Goal: Task Accomplishment & Management: Use online tool/utility

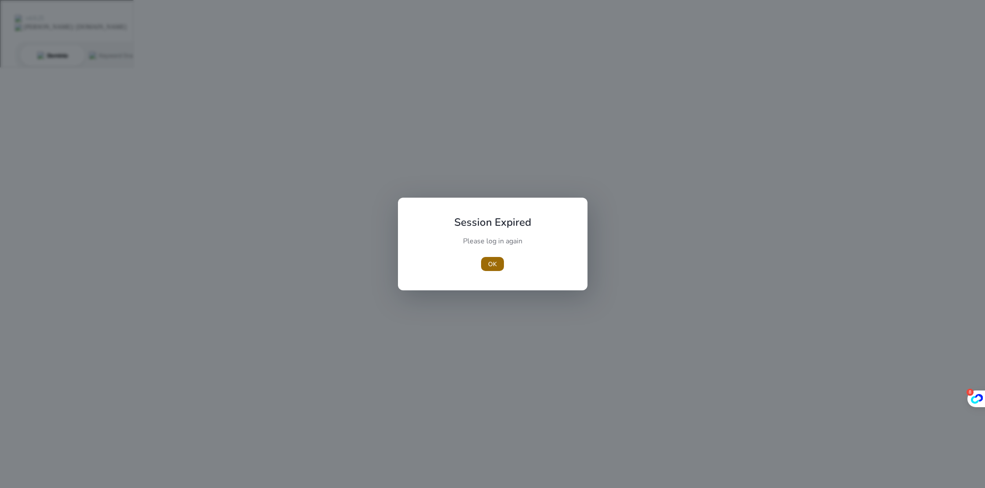
click at [493, 260] on span "OK" at bounding box center [492, 264] width 9 height 9
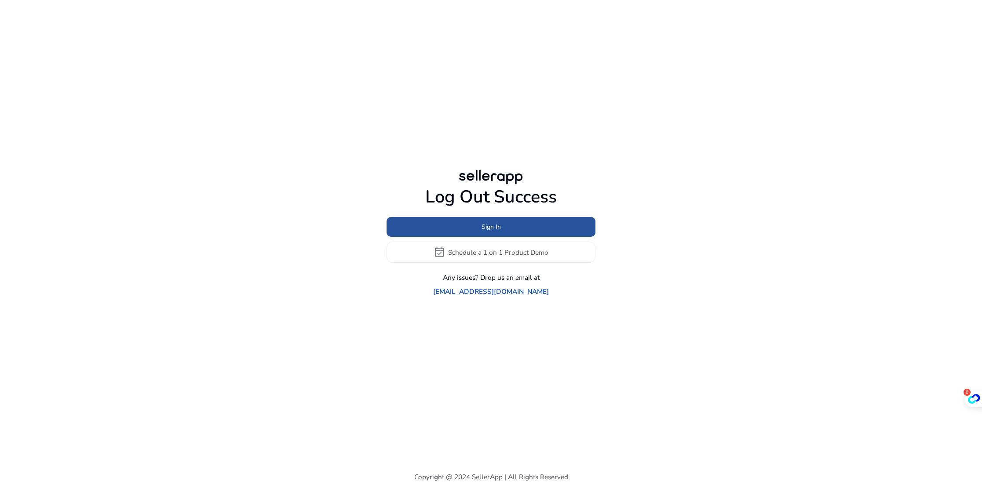
click at [492, 232] on span "Sign In" at bounding box center [490, 226] width 19 height 9
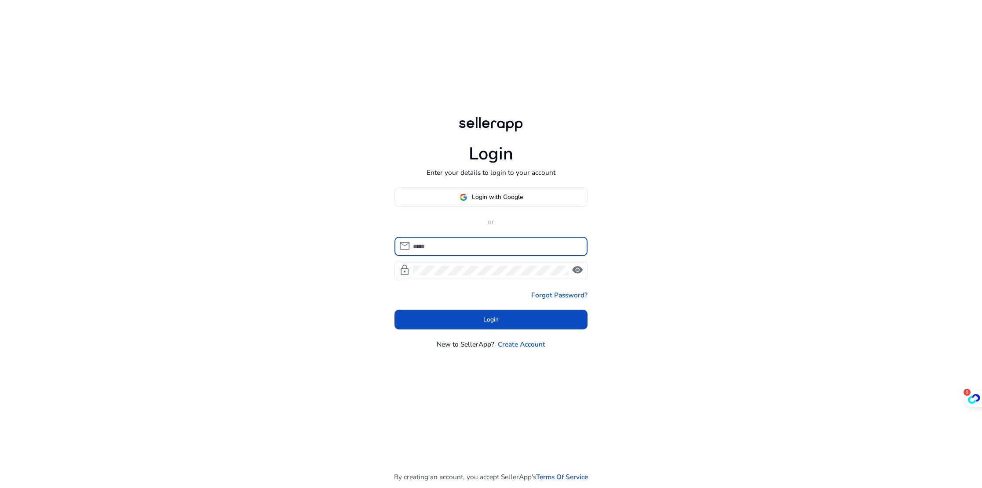
type input "**********"
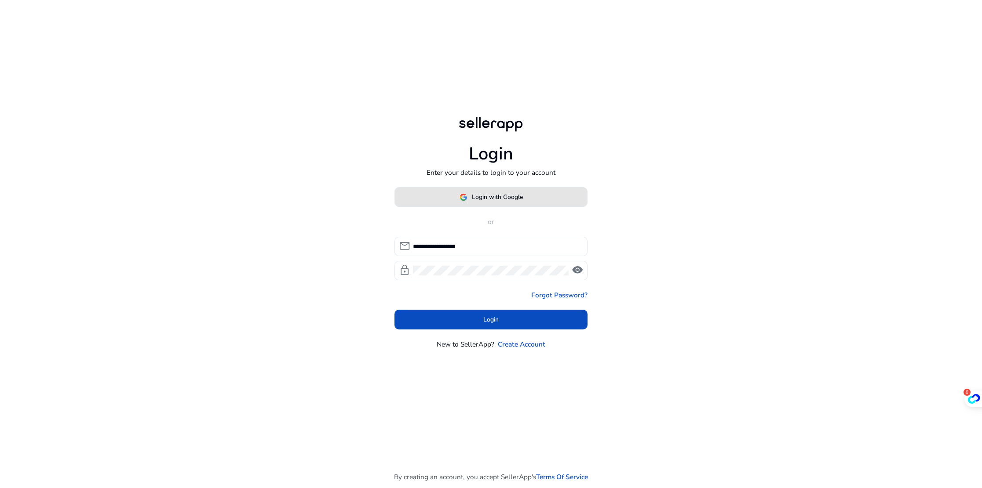
click at [486, 201] on span "Login with Google" at bounding box center [497, 197] width 51 height 9
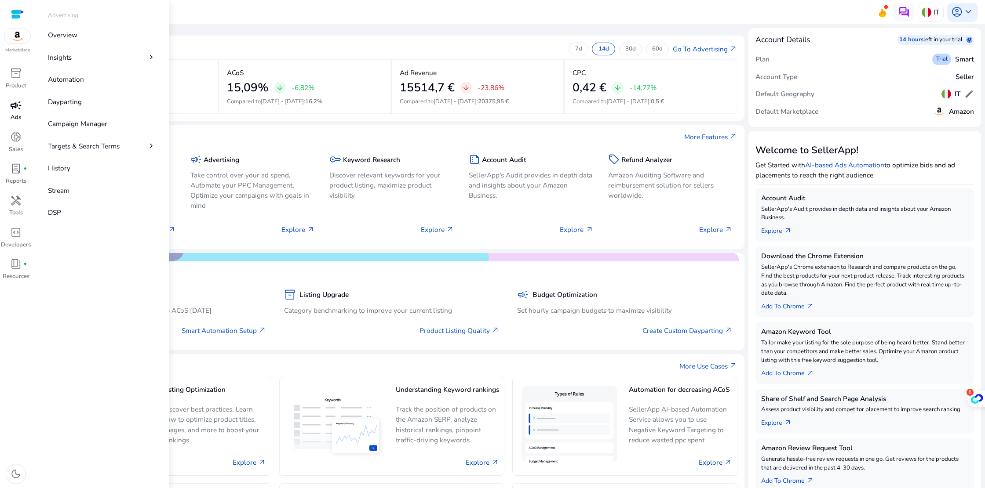
click at [18, 104] on span "campaign" at bounding box center [15, 105] width 11 height 11
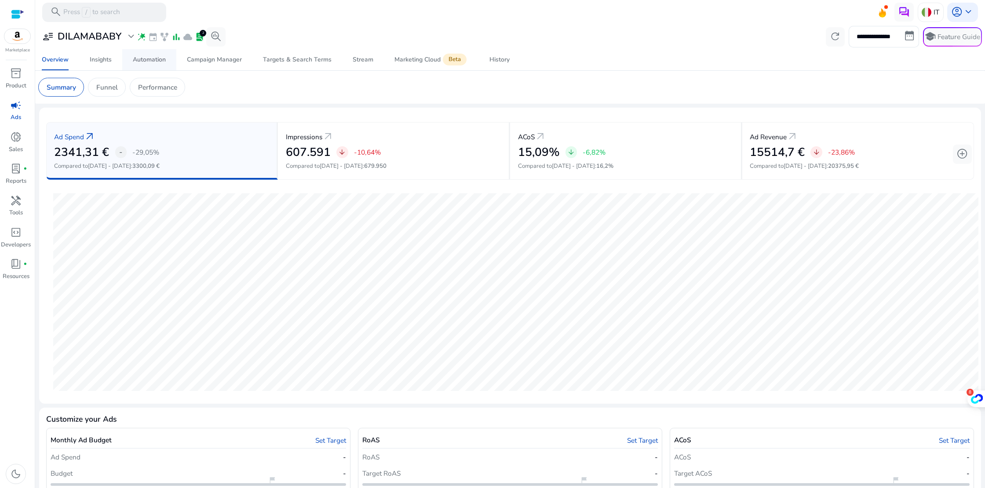
click at [129, 59] on link "Automation" at bounding box center [149, 59] width 54 height 21
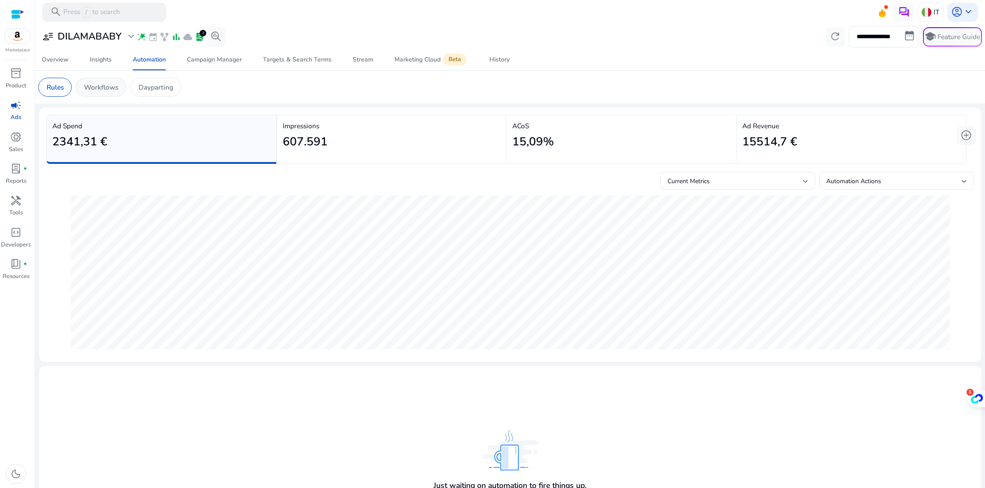
click at [102, 84] on p "Workflows" at bounding box center [101, 87] width 34 height 10
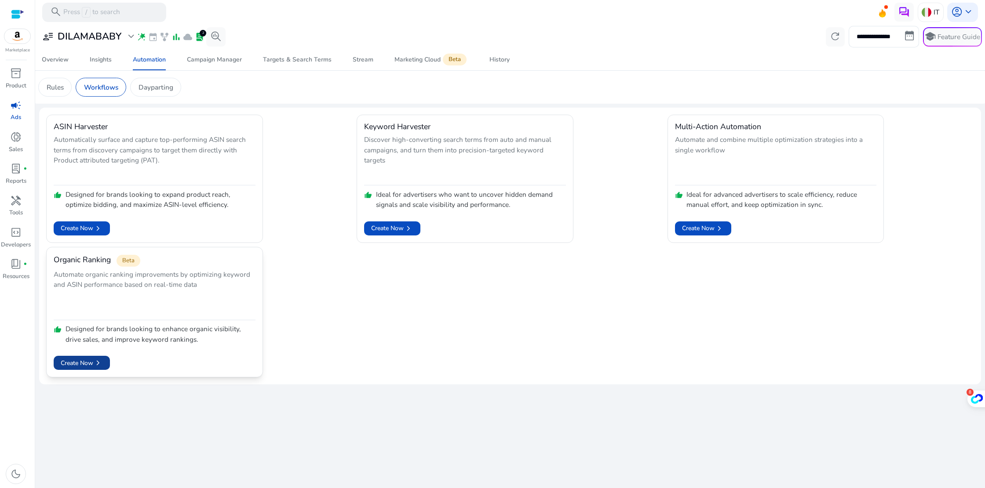
click at [93, 359] on span "Create Now chevron_right" at bounding box center [82, 363] width 42 height 10
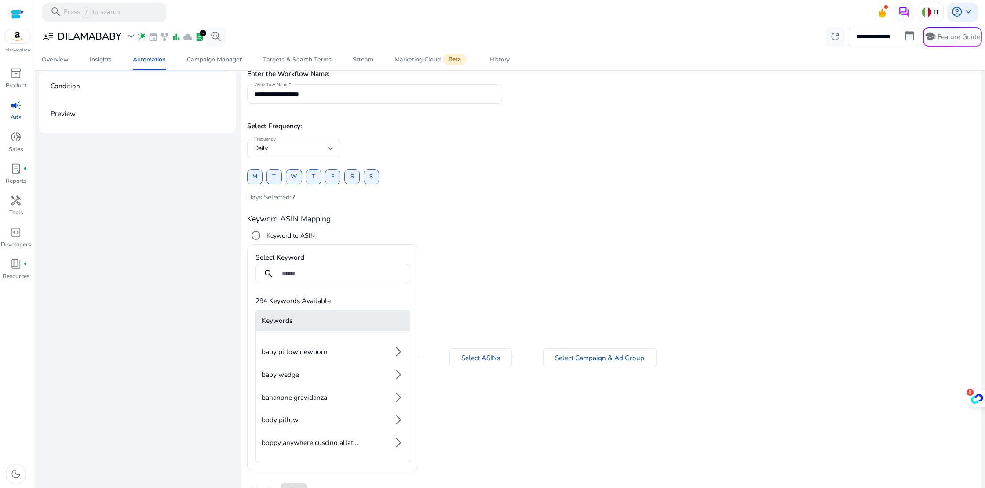
scroll to position [97, 0]
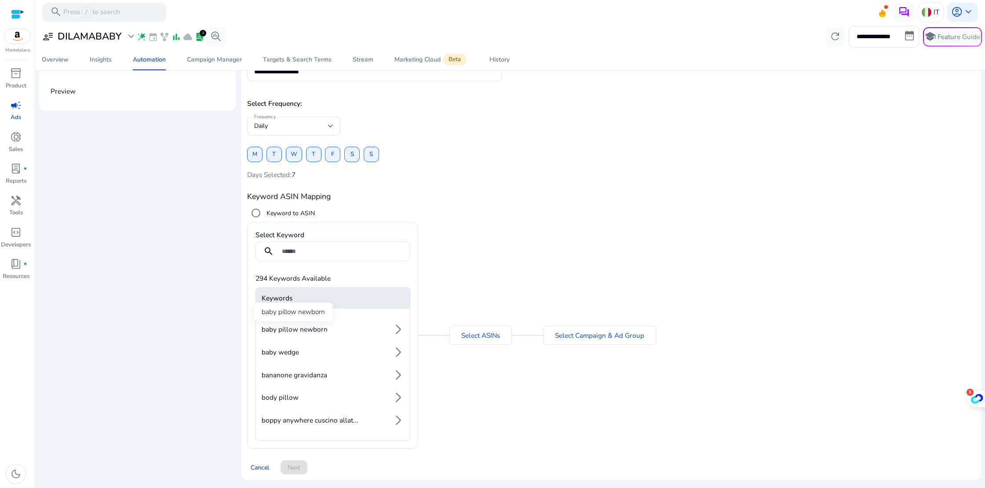
click at [318, 332] on span "baby pillow newborn" at bounding box center [295, 330] width 66 height 10
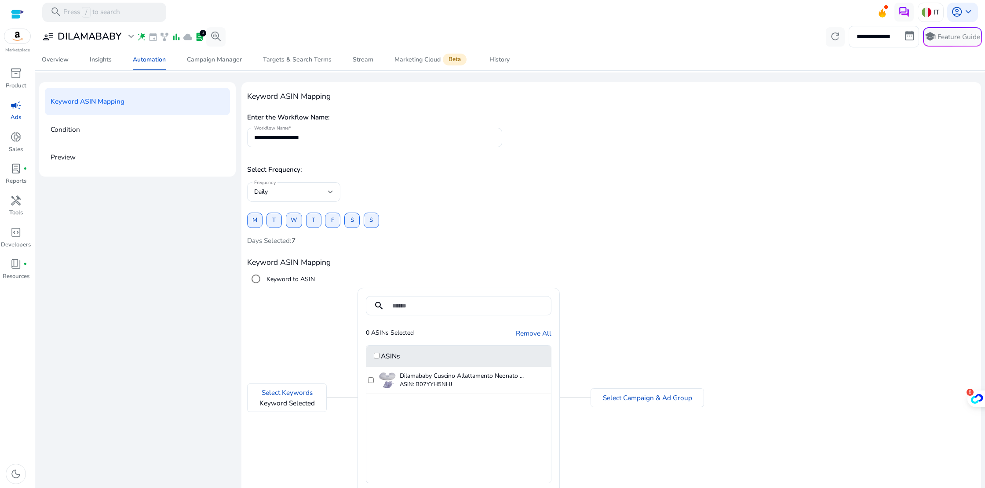
scroll to position [90, 0]
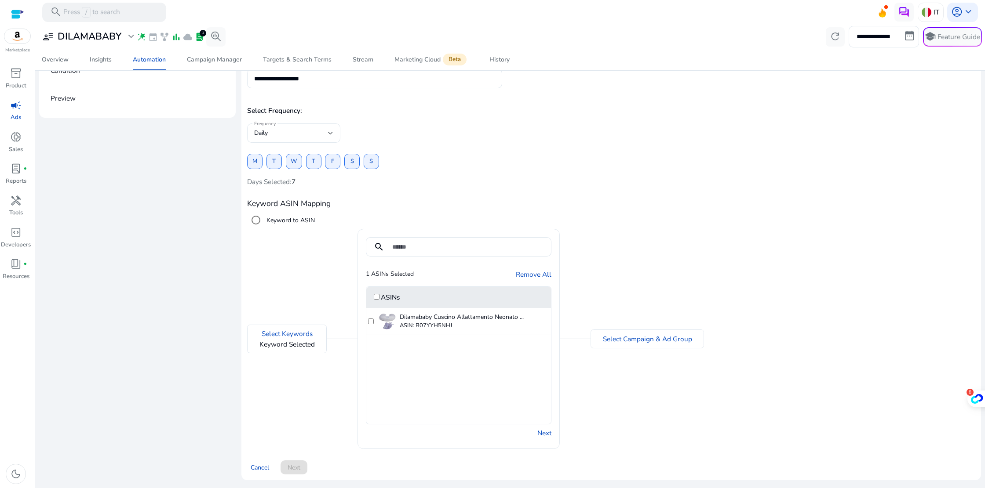
click at [600, 339] on div "Select Campaign & Ad Group" at bounding box center [646, 339] width 113 height 19
click at [618, 342] on link "Select Campaign & Ad Group" at bounding box center [647, 339] width 89 height 10
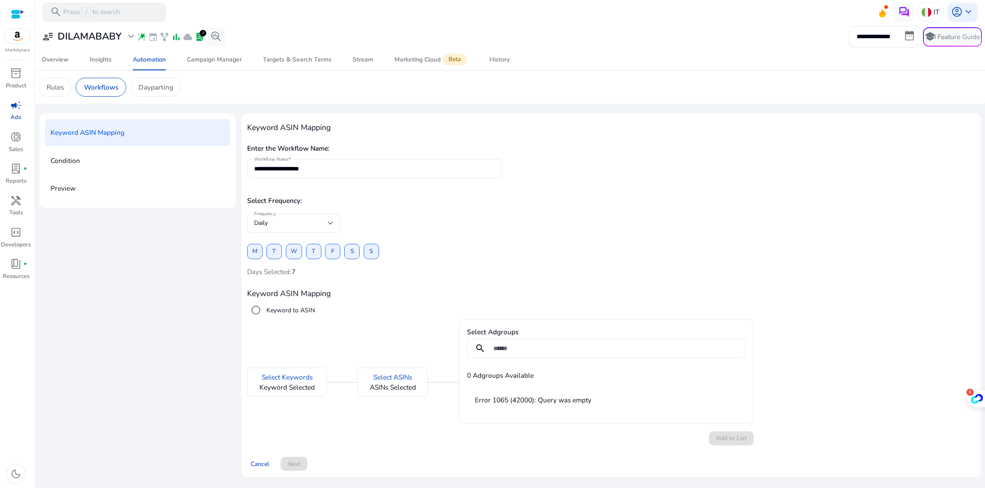
scroll to position [0, 0]
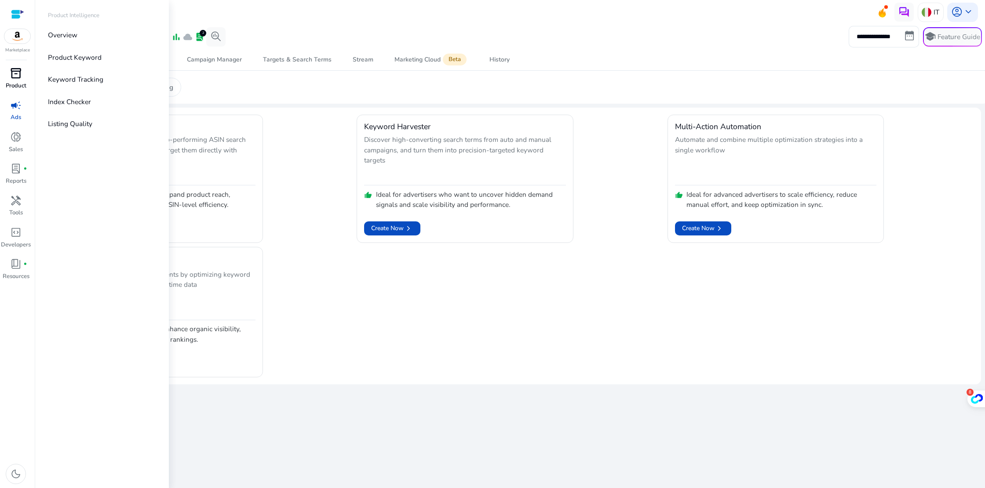
click at [19, 75] on span "inventory_2" at bounding box center [15, 73] width 11 height 11
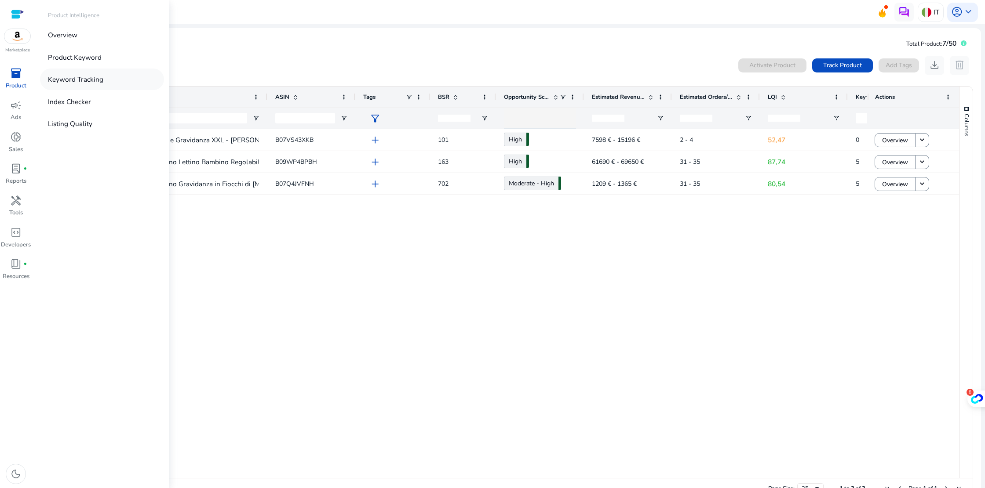
click at [76, 83] on p "Keyword Tracking" at bounding box center [75, 79] width 55 height 10
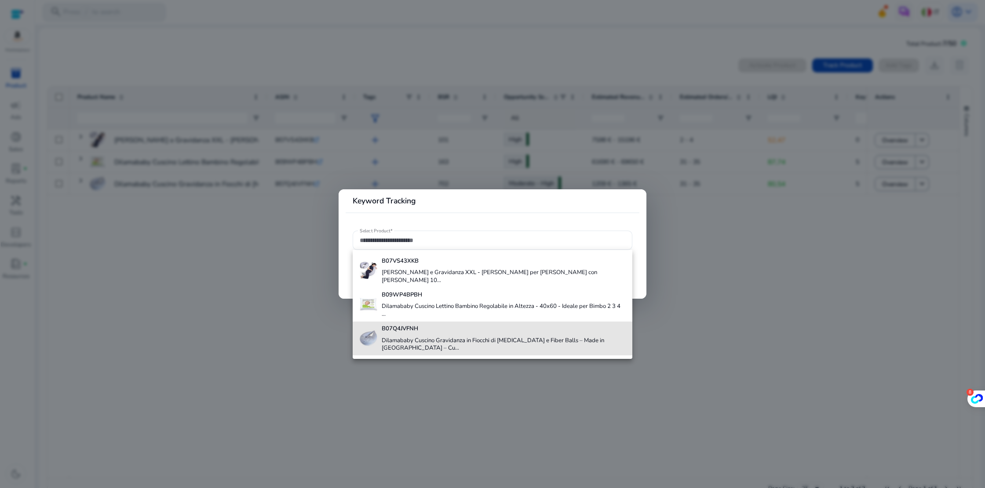
click at [386, 335] on div "B07Q4JVFNH Dilamababy Cuscino Gravidanza in Fiocchi di Memory Foam e Fiber Ball…" at bounding box center [503, 339] width 243 height 34
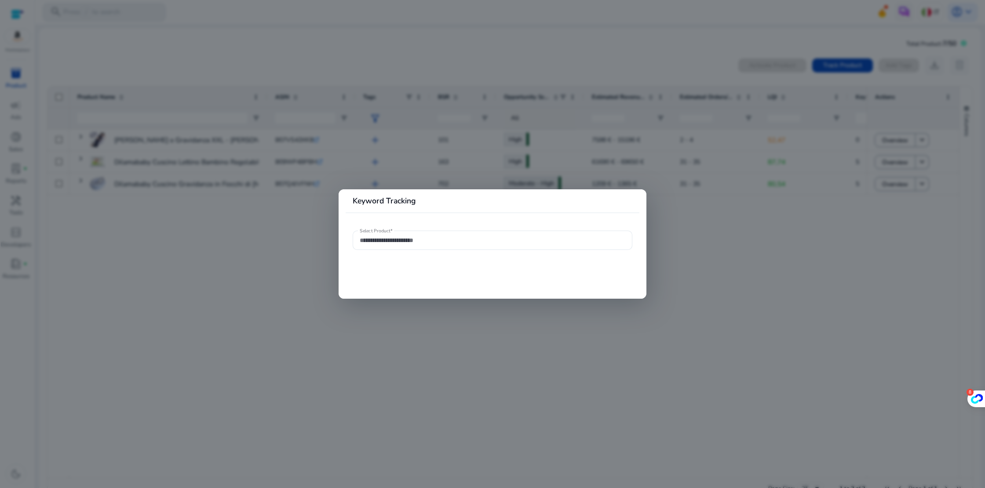
type input "**********"
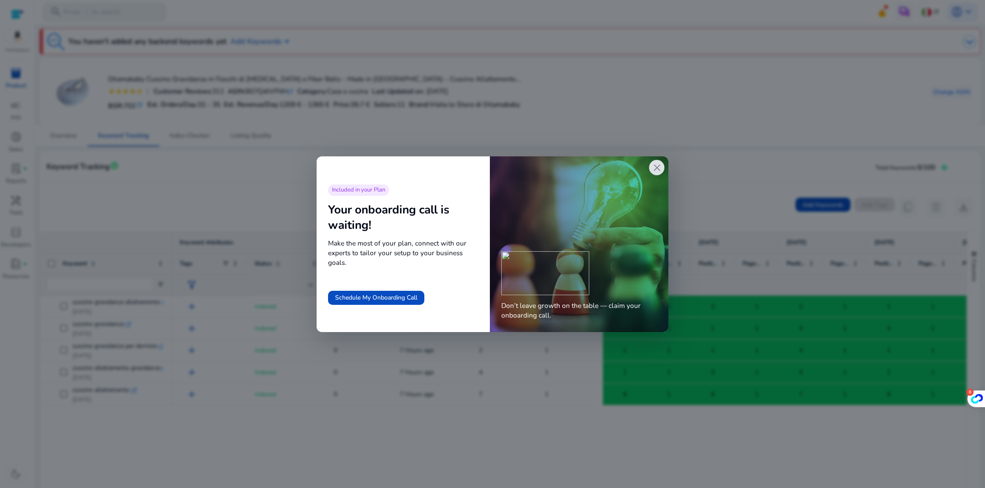
click at [655, 166] on span "close" at bounding box center [656, 167] width 11 height 11
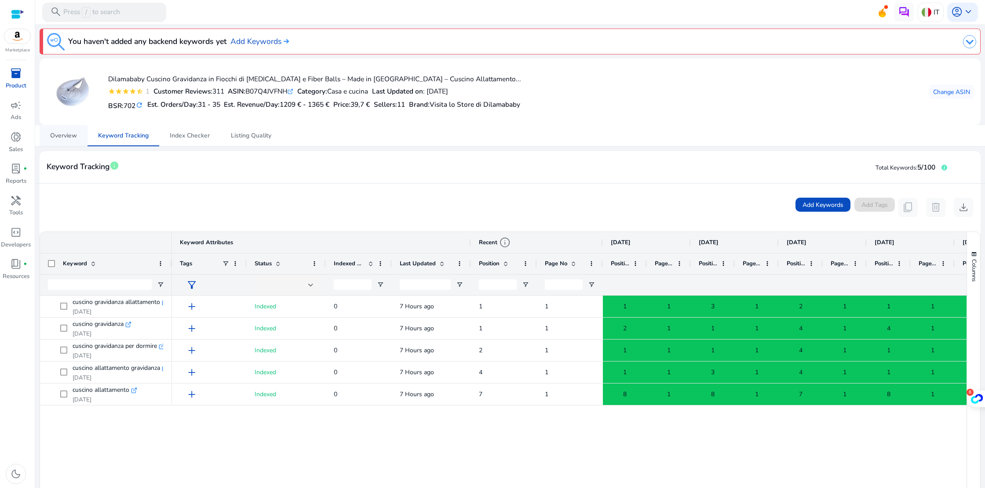
click at [65, 135] on span "Overview" at bounding box center [63, 136] width 27 height 6
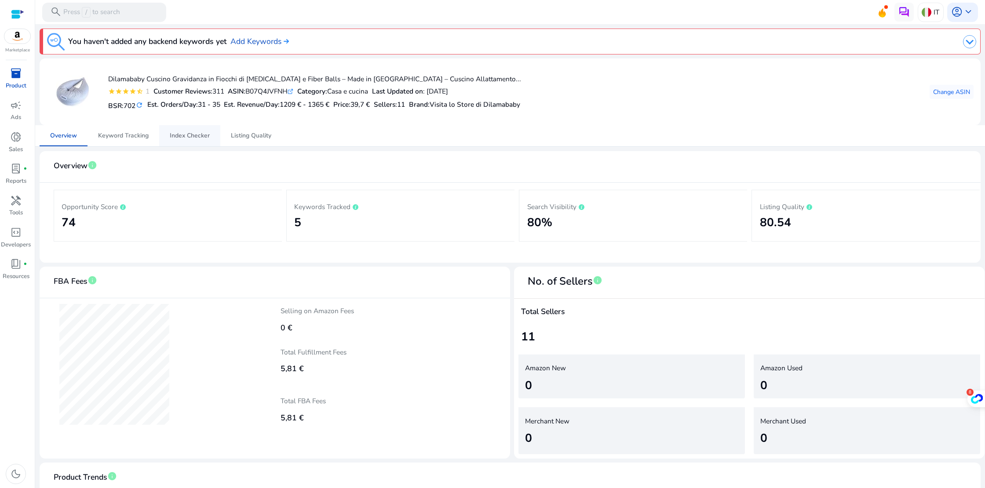
click at [187, 136] on span "Index Checker" at bounding box center [190, 136] width 40 height 6
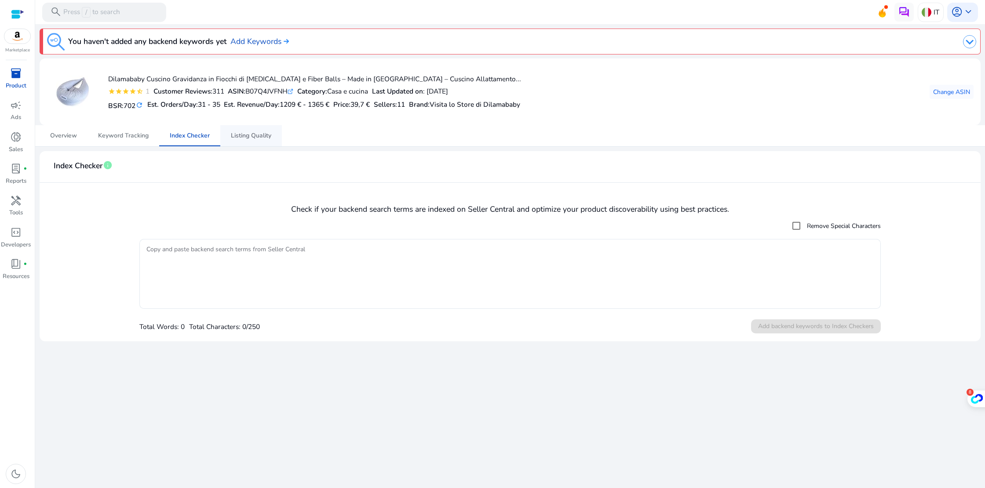
click at [241, 138] on span "Listing Quality" at bounding box center [251, 136] width 40 height 6
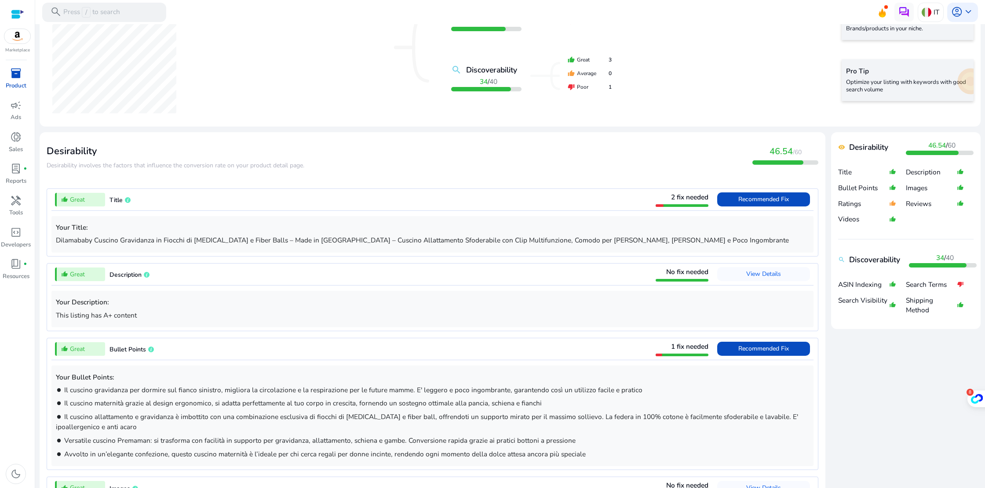
scroll to position [225, 0]
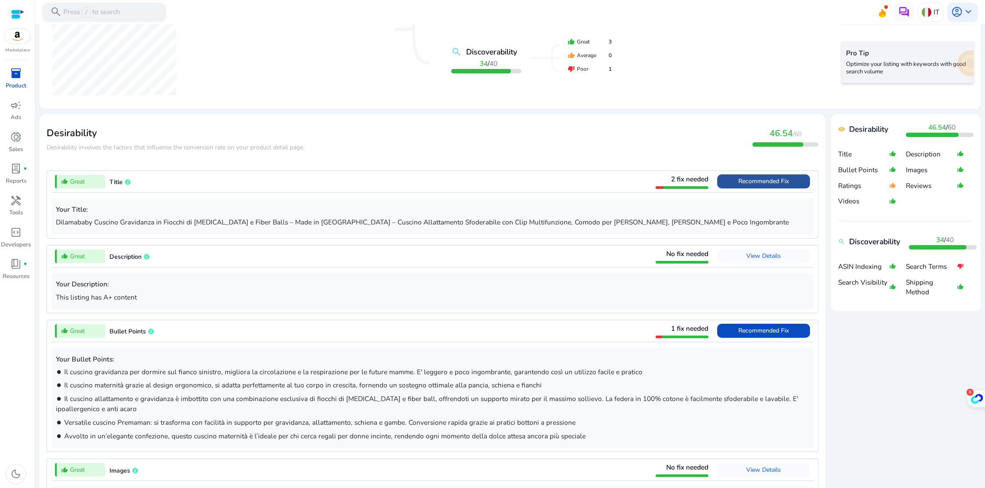
click at [720, 181] on span at bounding box center [763, 181] width 93 height 21
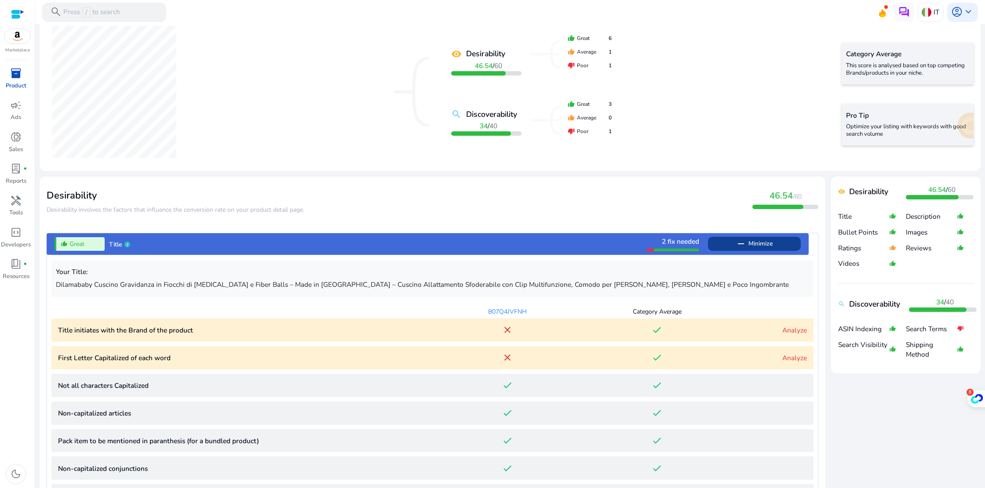
scroll to position [164, 0]
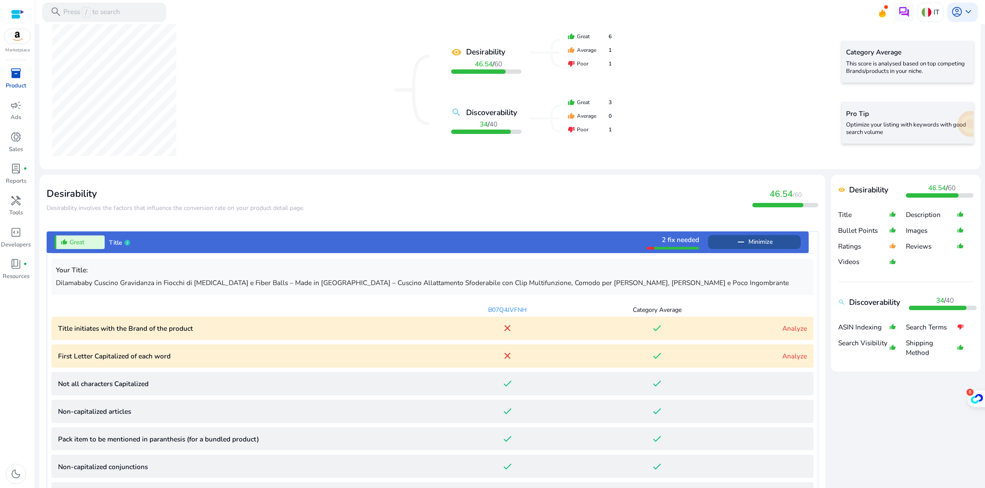
click at [744, 240] on span "remove Minimize" at bounding box center [753, 242] width 37 height 14
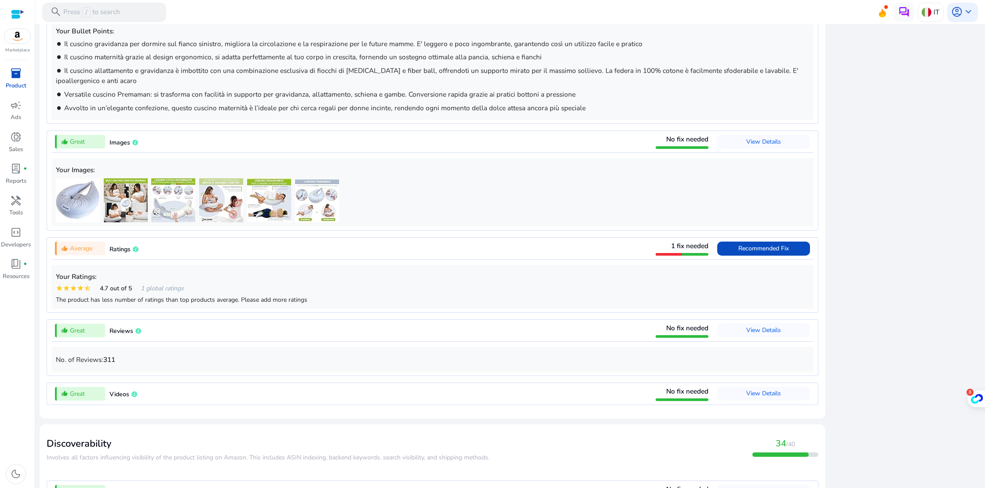
scroll to position [554, 0]
click at [753, 252] on span "Recommended Fix" at bounding box center [763, 248] width 51 height 8
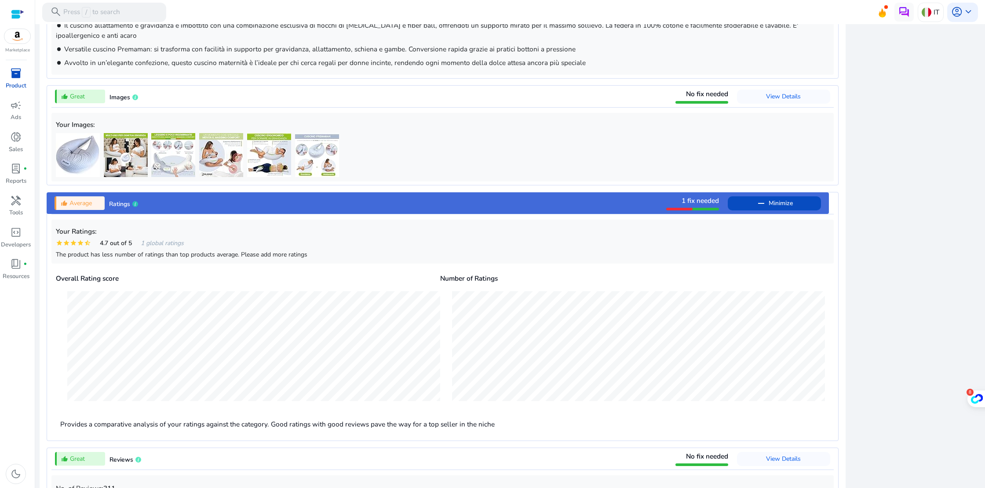
scroll to position [585, 0]
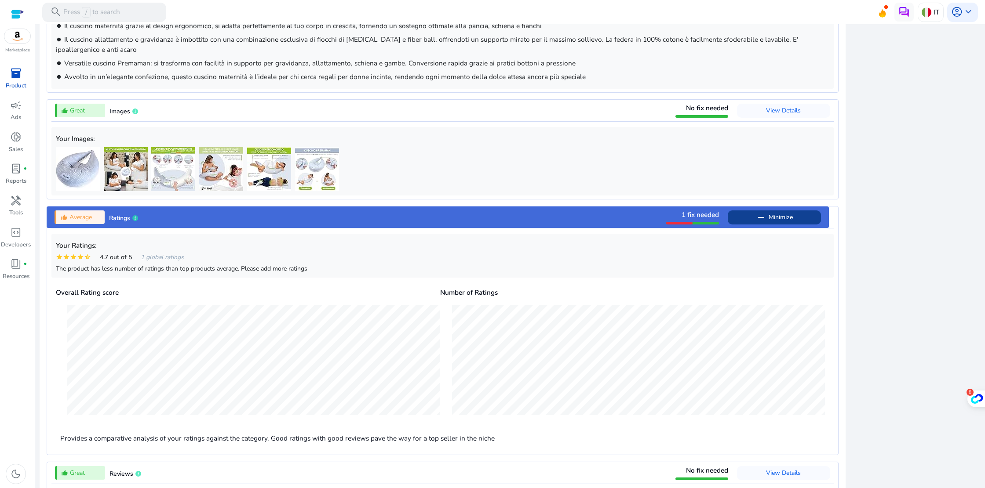
click at [787, 222] on span "Minimize" at bounding box center [780, 218] width 24 height 14
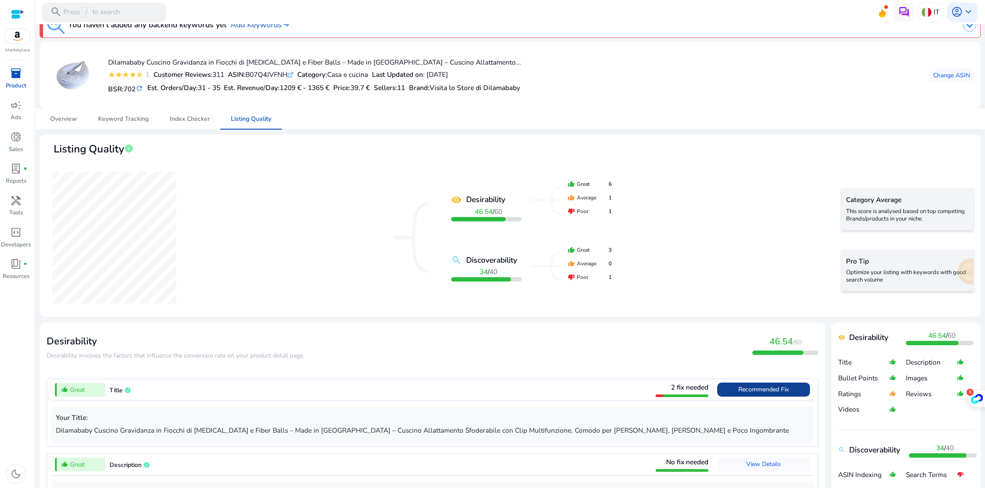
scroll to position [0, 0]
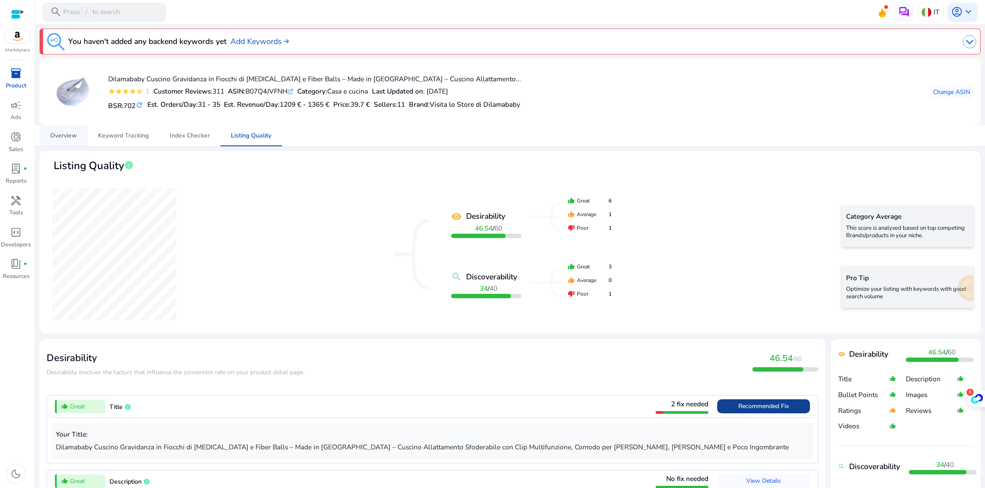
click at [75, 139] on span "Overview" at bounding box center [63, 136] width 27 height 6
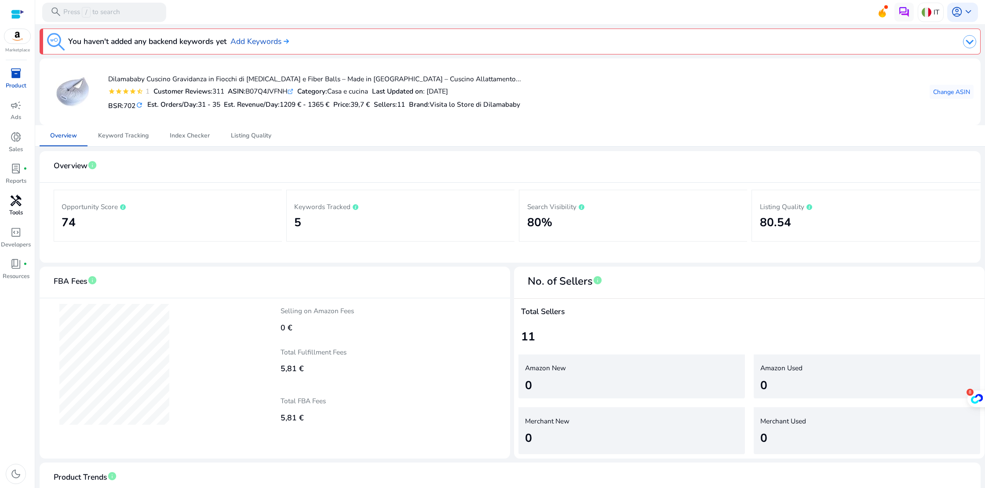
click at [14, 206] on span "handyman" at bounding box center [15, 200] width 11 height 11
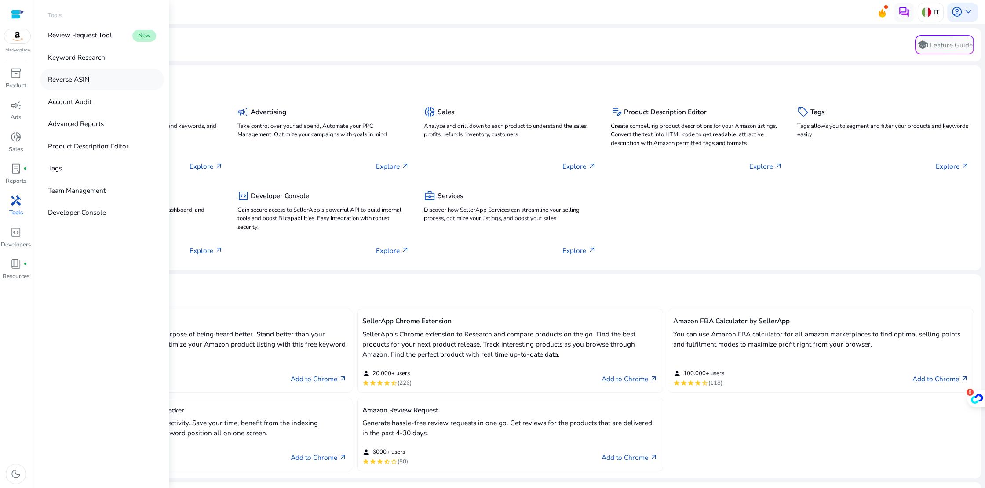
click at [80, 80] on p "Reverse ASIN" at bounding box center [68, 79] width 41 height 10
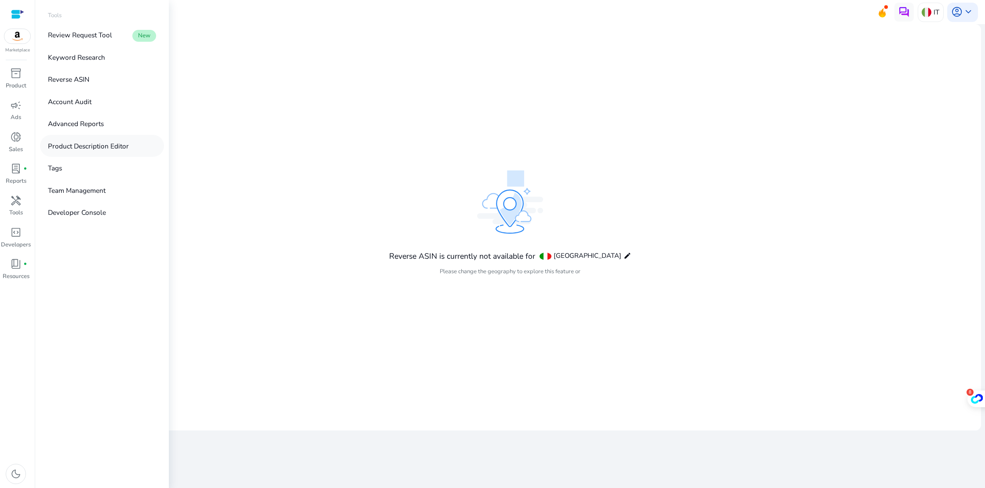
click at [75, 143] on p "Product Description Editor" at bounding box center [88, 146] width 81 height 10
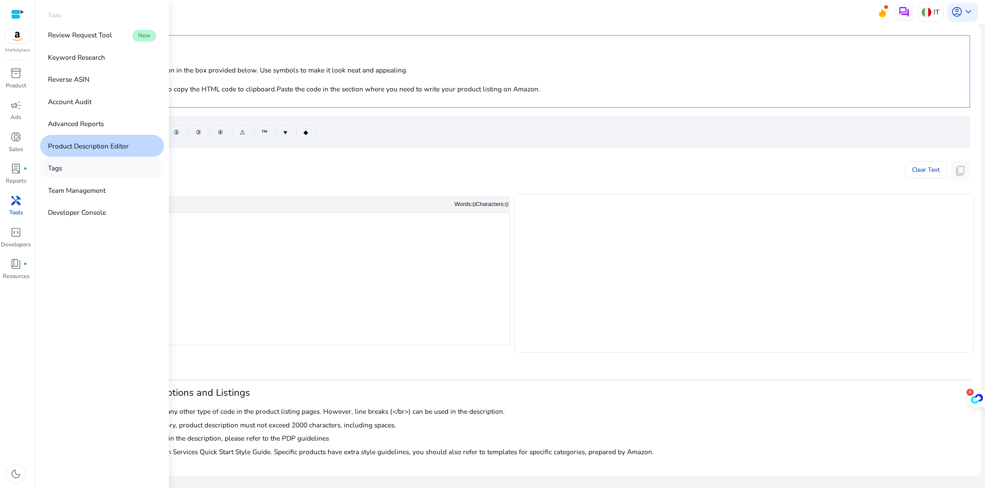
click at [57, 170] on p "Tags" at bounding box center [55, 168] width 14 height 10
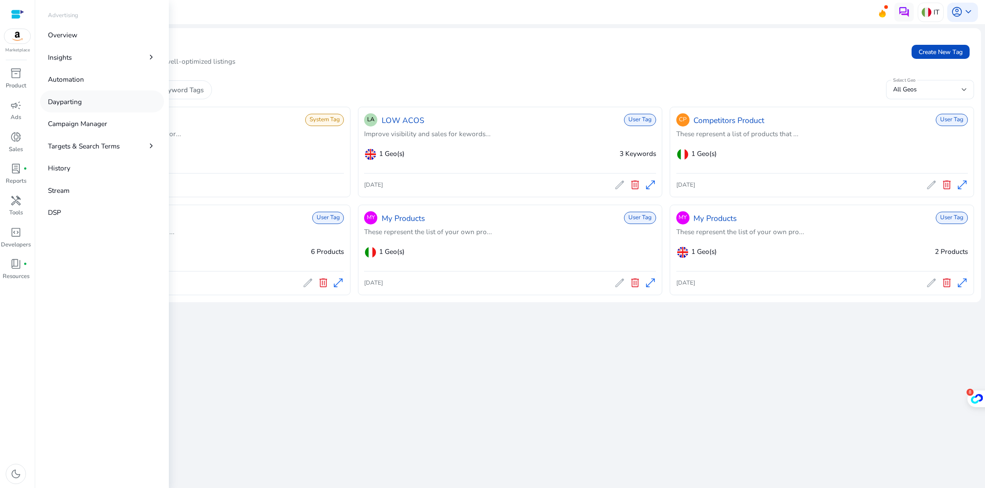
click at [66, 105] on p "Dayparting" at bounding box center [65, 102] width 34 height 10
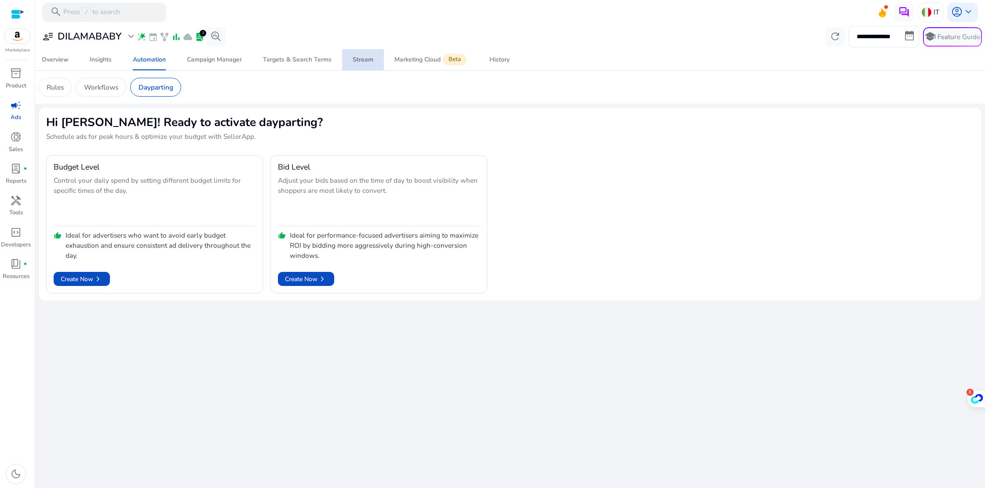
click at [363, 61] on div "Stream" at bounding box center [363, 60] width 21 height 6
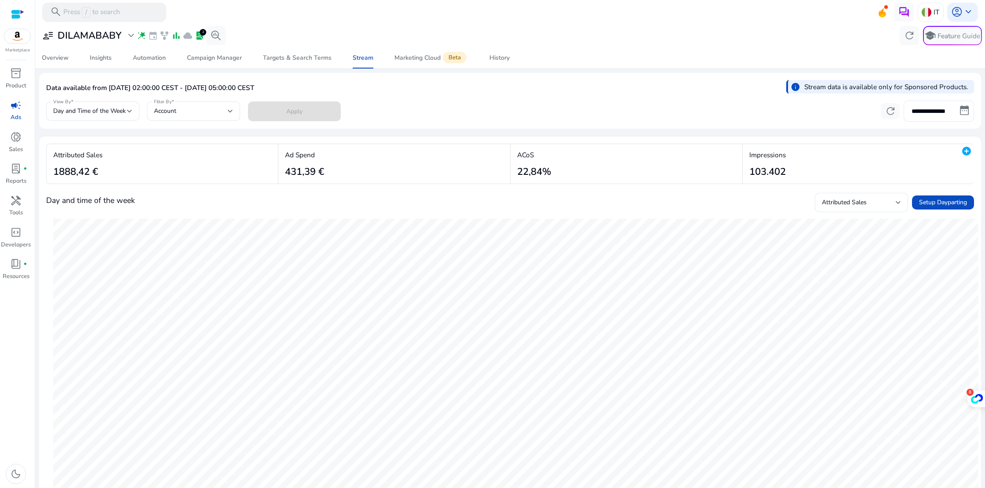
click at [957, 112] on input "**********" at bounding box center [938, 111] width 70 height 21
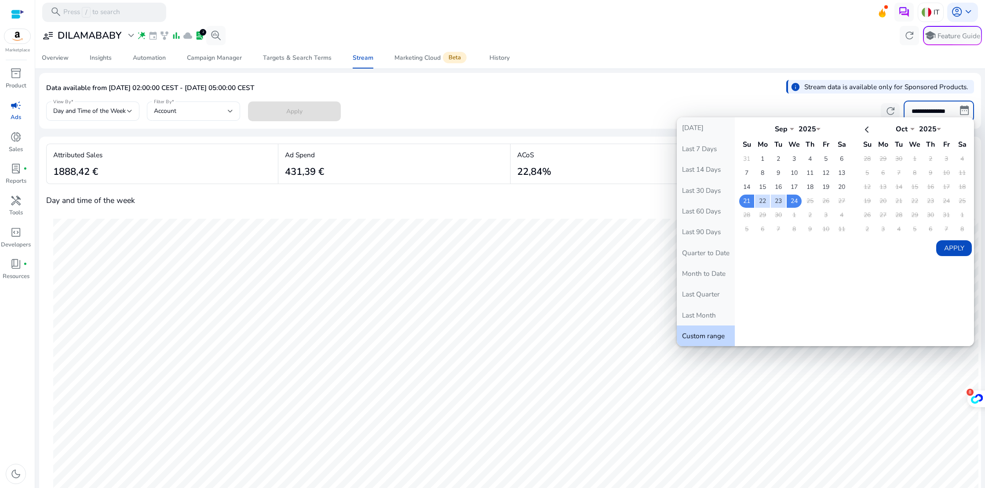
click at [709, 191] on button "Last 30 Days" at bounding box center [706, 190] width 58 height 21
type input "**********"
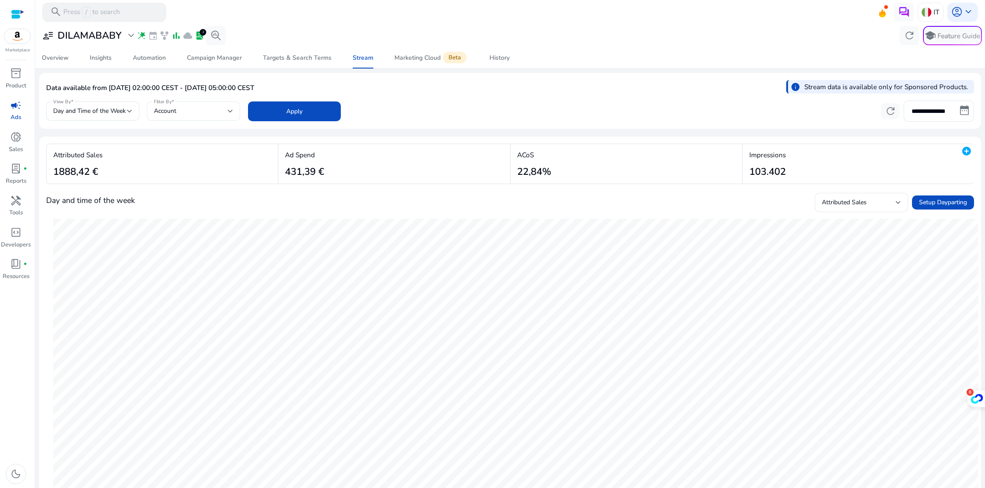
click at [200, 110] on div "Account" at bounding box center [191, 111] width 74 height 10
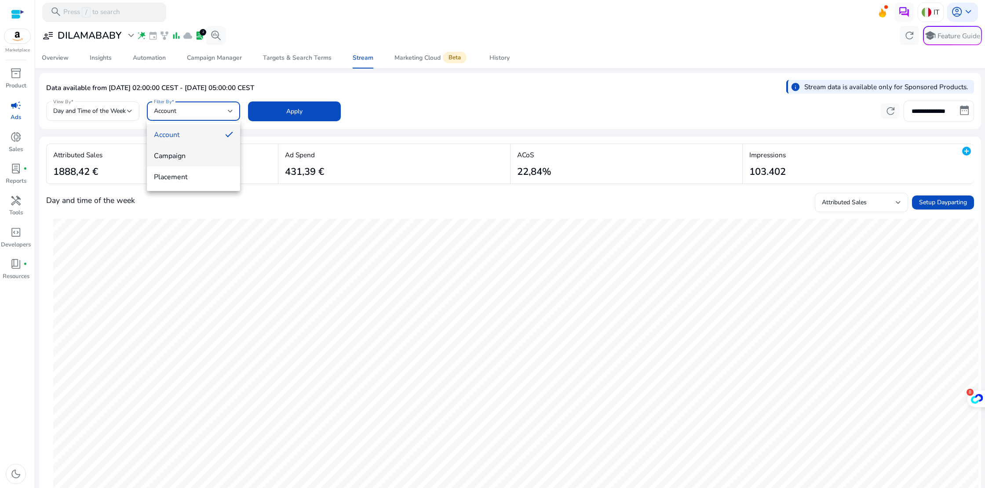
click at [190, 155] on span "Campaign" at bounding box center [193, 156] width 79 height 10
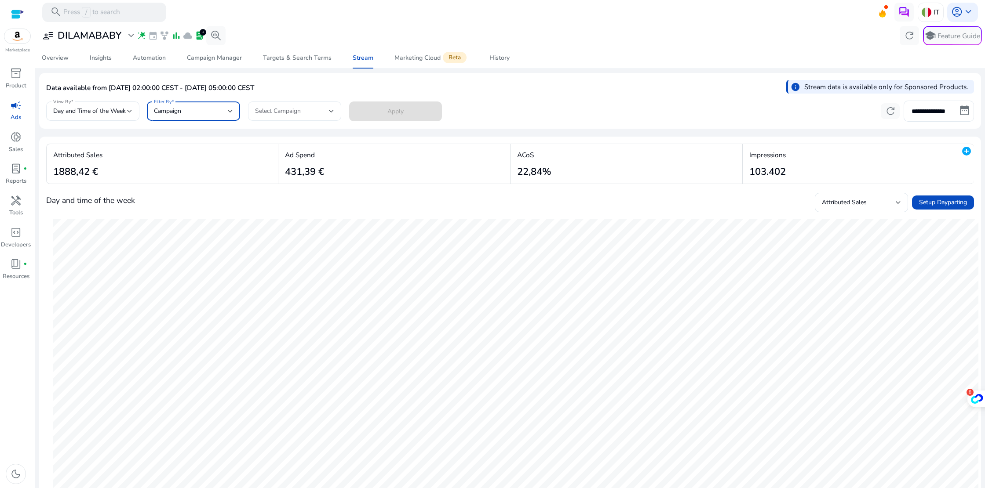
click at [309, 107] on div "Select Campaign" at bounding box center [292, 111] width 74 height 10
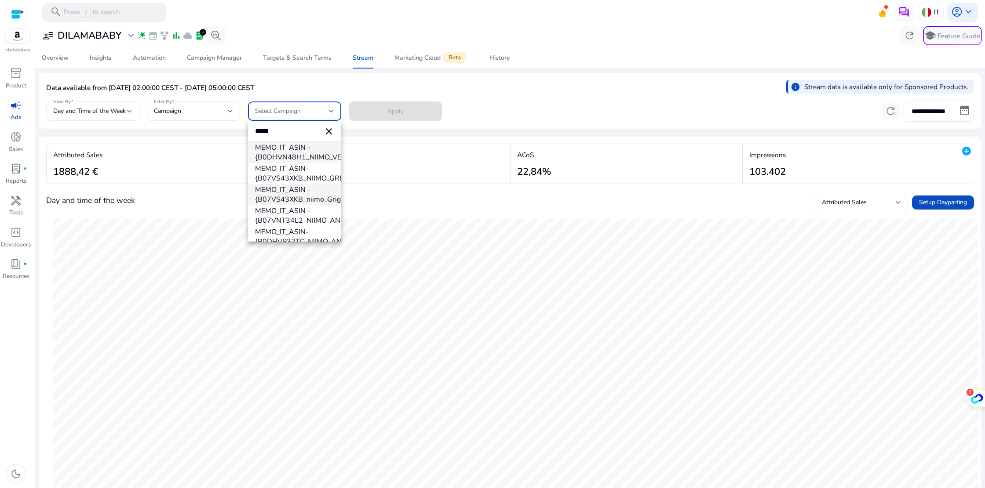
type input "*****"
click at [293, 193] on span "MEMO_IT_ASIN - {B07VS43XKB_niimo_Grigio/T}" at bounding box center [294, 194] width 79 height 19
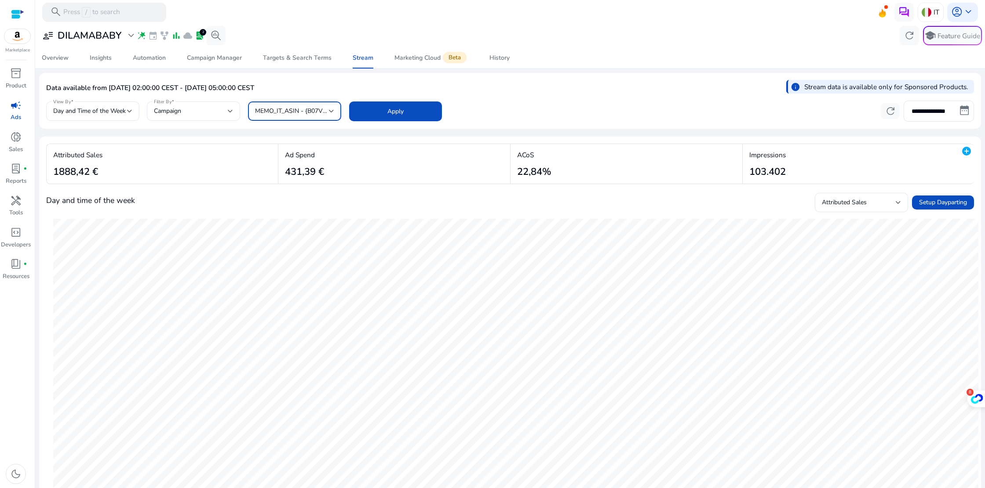
click at [384, 109] on span at bounding box center [395, 111] width 93 height 21
click at [329, 111] on div at bounding box center [331, 111] width 5 height 4
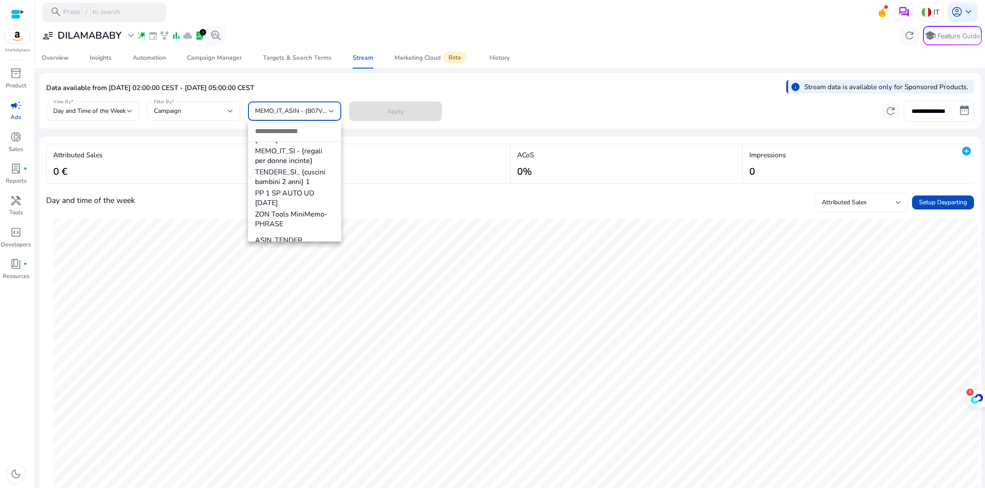
scroll to position [1078, 0]
click at [317, 109] on div at bounding box center [492, 244] width 985 height 488
click at [317, 109] on span "MEMO_IT_ASIN - {B07VS43XKB_niimo_Grigio/T}" at bounding box center [323, 111] width 136 height 8
click at [317, 109] on div at bounding box center [492, 244] width 985 height 488
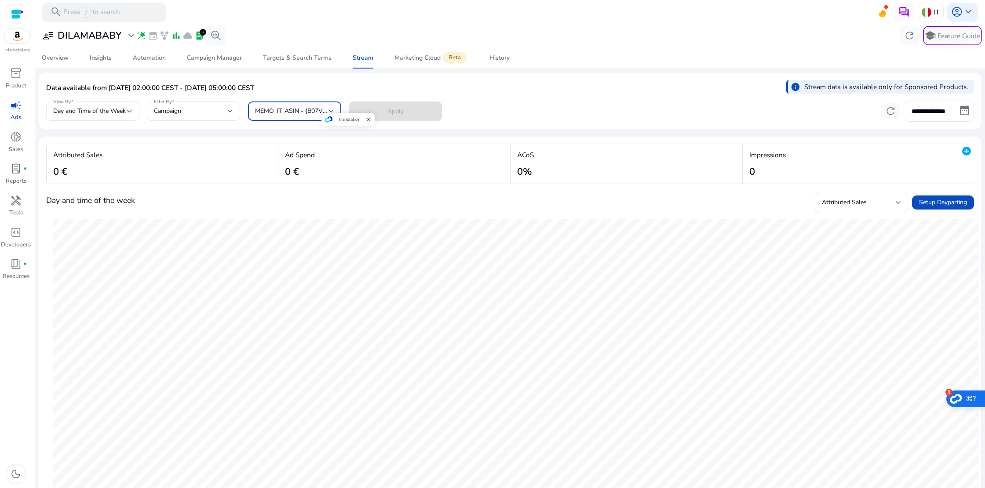
scroll to position [851, 0]
drag, startPoint x: 254, startPoint y: 109, endPoint x: 329, endPoint y: 112, distance: 75.2
click at [329, 112] on div "MEMO_IT_ASIN - {B07VS43XKB_niimo_Grigio/T}" at bounding box center [294, 111] width 93 height 19
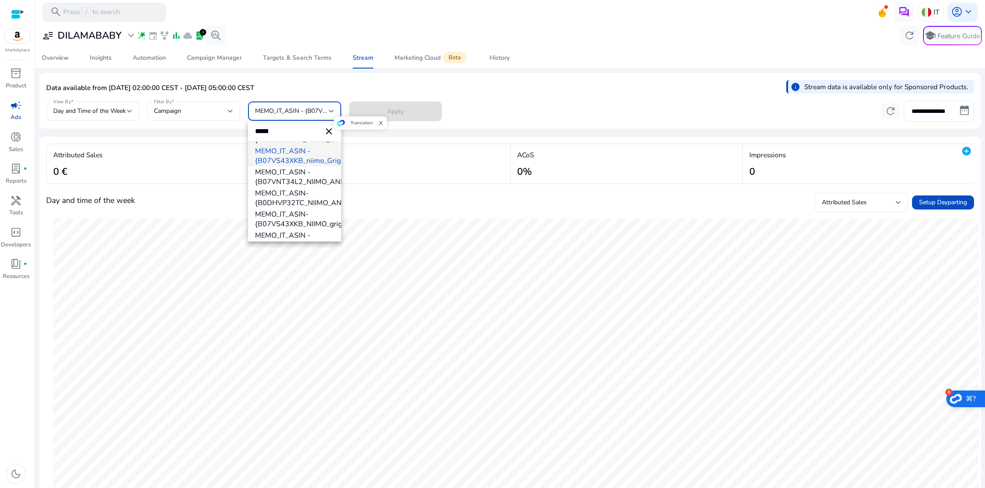
scroll to position [0, 0]
type input "*****"
click at [309, 178] on span "MEMO_IT_ASIN- {B07VS43XKB_NIIMO_GRIGIO_TORT}" at bounding box center [294, 173] width 79 height 19
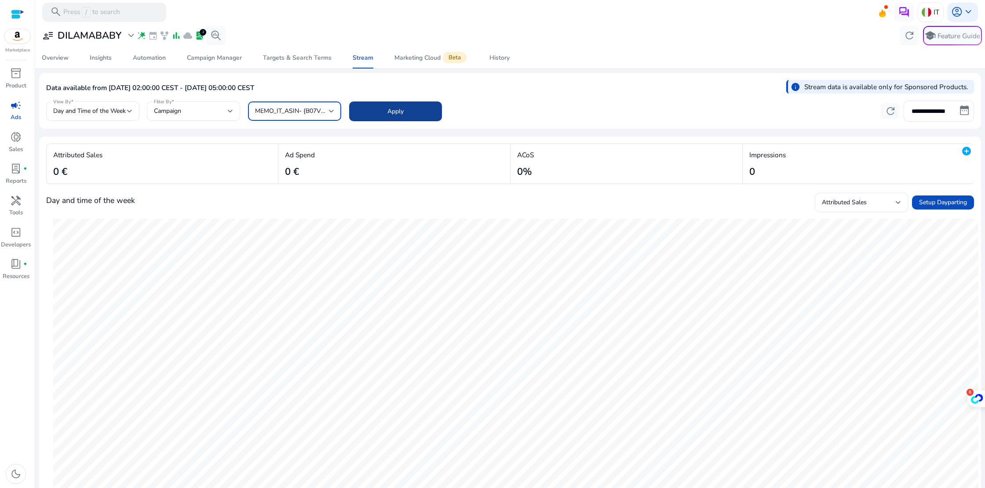
click at [391, 110] on span "Apply" at bounding box center [395, 111] width 16 height 9
click at [890, 200] on div "Attributed Sales" at bounding box center [859, 203] width 74 height 10
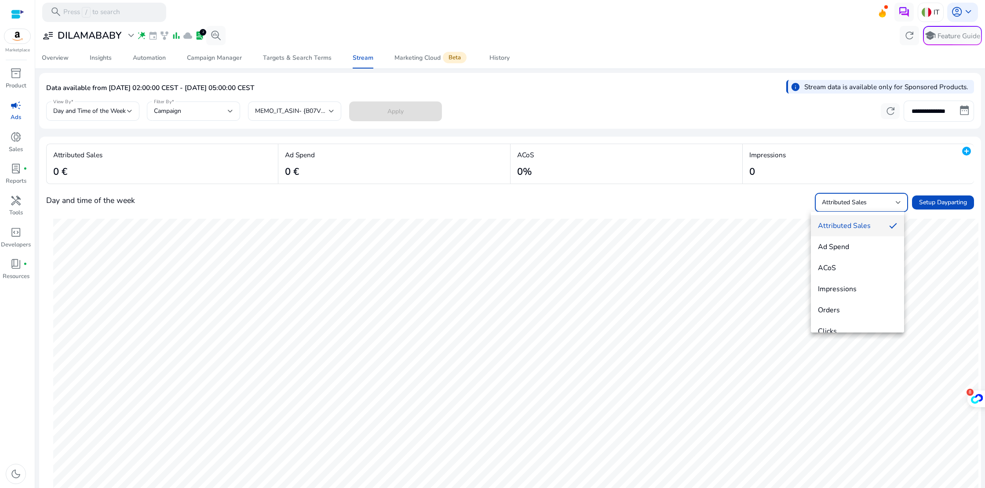
click at [890, 200] on div at bounding box center [492, 244] width 985 height 488
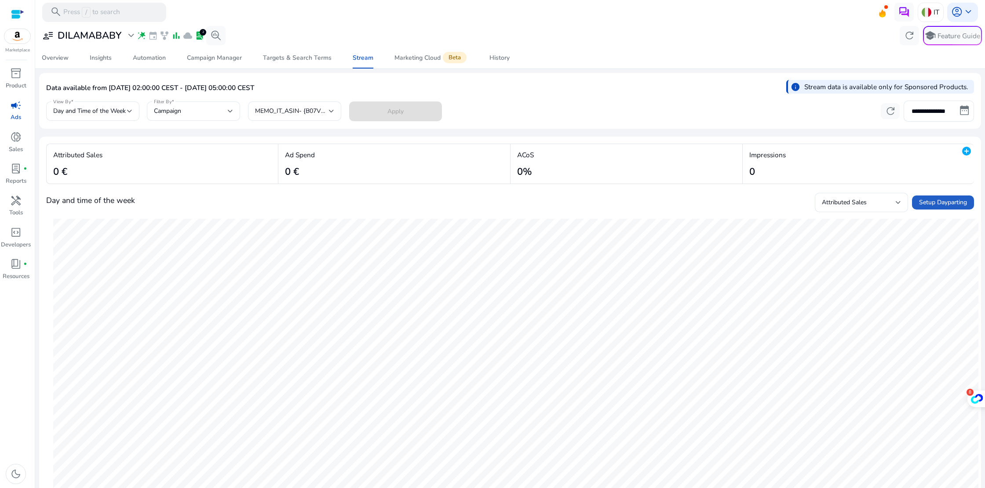
click at [929, 200] on span "Setup Dayparting" at bounding box center [943, 202] width 48 height 9
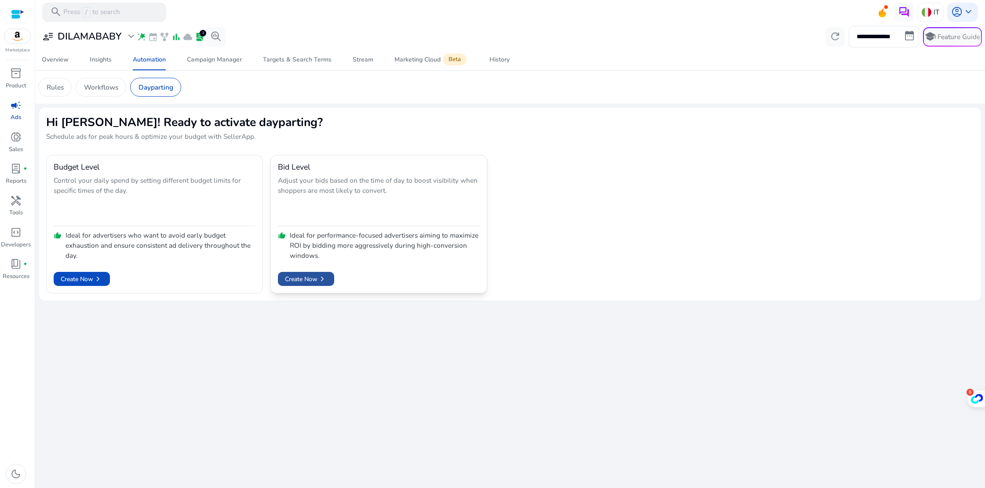
click at [327, 280] on span "chevron_right" at bounding box center [322, 279] width 10 height 10
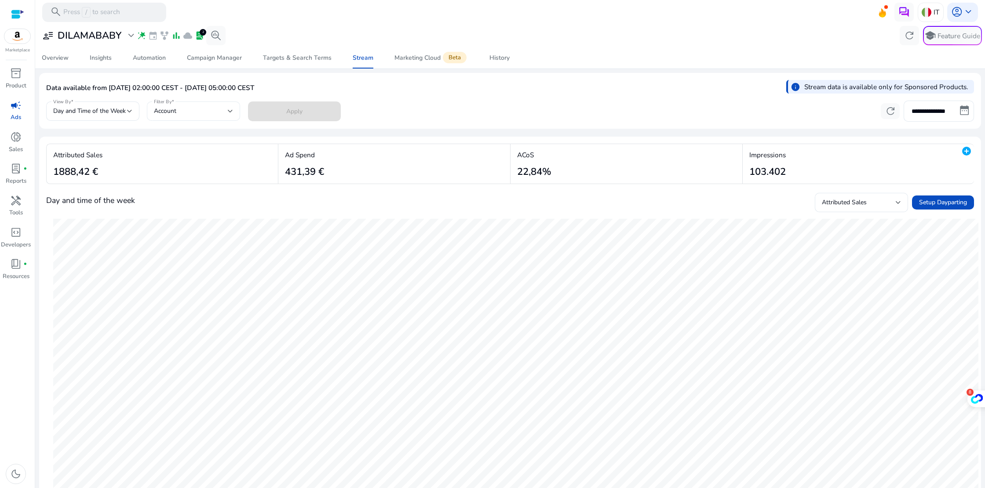
click at [232, 110] on div at bounding box center [230, 111] width 5 height 4
click at [189, 155] on span "Campaign" at bounding box center [193, 156] width 79 height 10
click at [314, 107] on div "Select Campaign" at bounding box center [292, 111] width 74 height 10
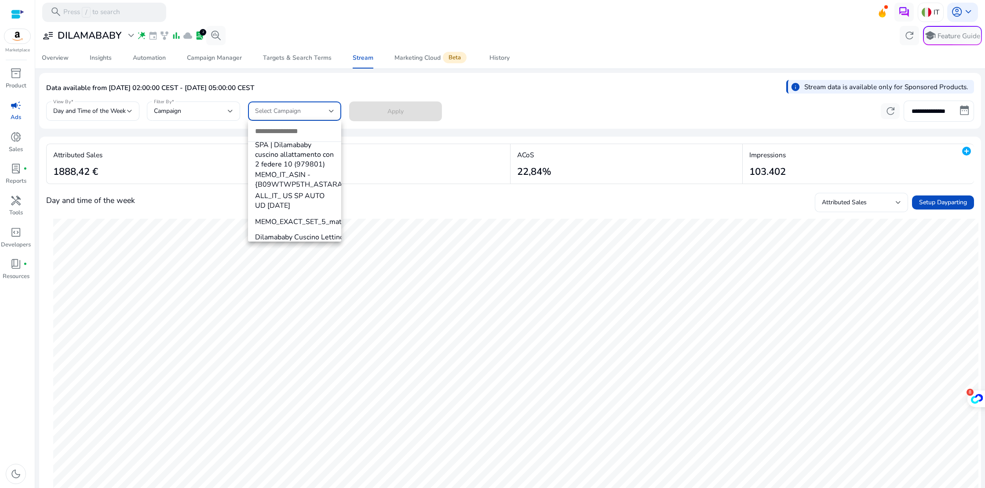
scroll to position [259, 0]
paste input "**********"
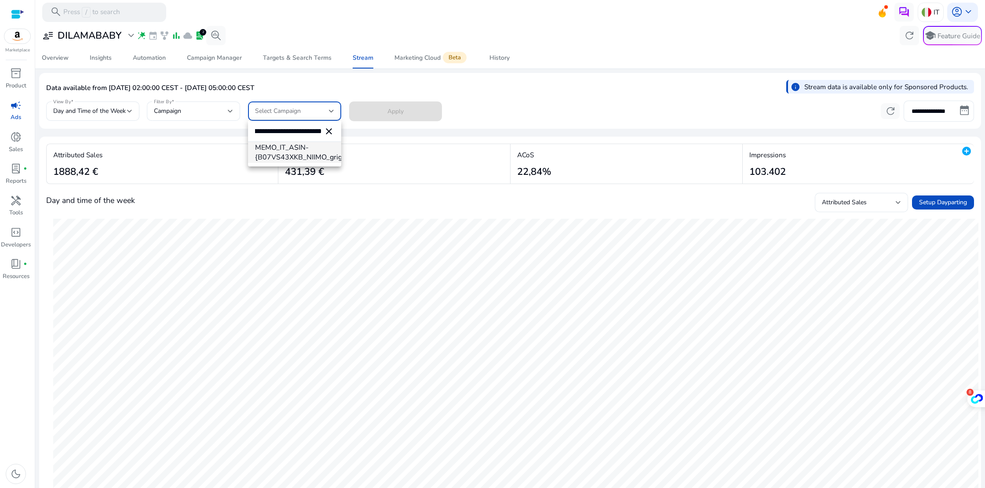
type input "**********"
click at [273, 152] on span "MEMO_IT_ASIN- {B07VS43XKB_NIIMO_grigio_32}" at bounding box center [294, 152] width 79 height 19
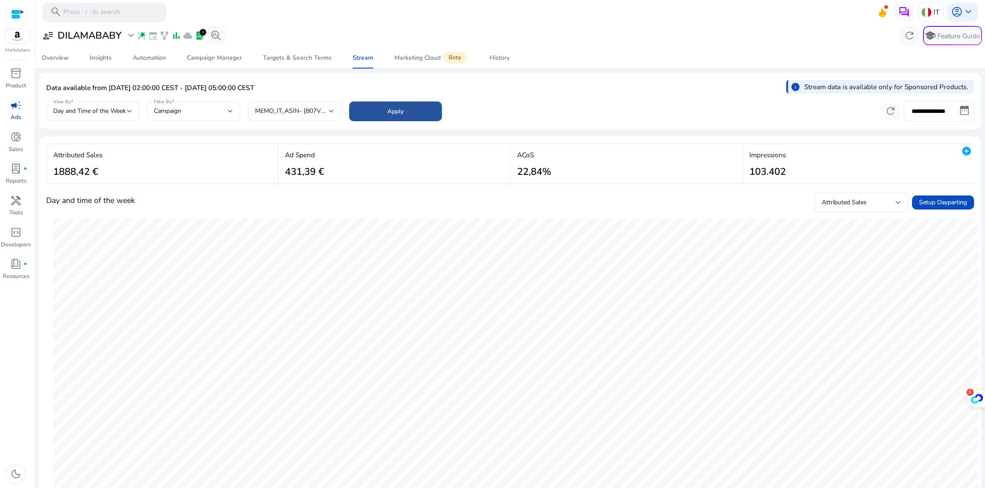
click at [406, 113] on span at bounding box center [395, 111] width 93 height 21
click at [948, 112] on input "**********" at bounding box center [938, 111] width 70 height 21
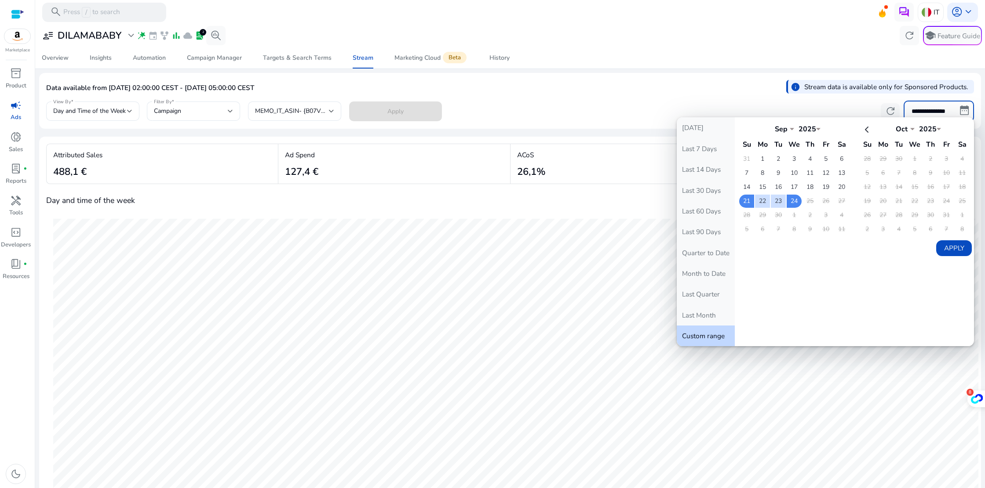
click at [715, 189] on button "Last 30 Days" at bounding box center [706, 190] width 58 height 21
type input "**********"
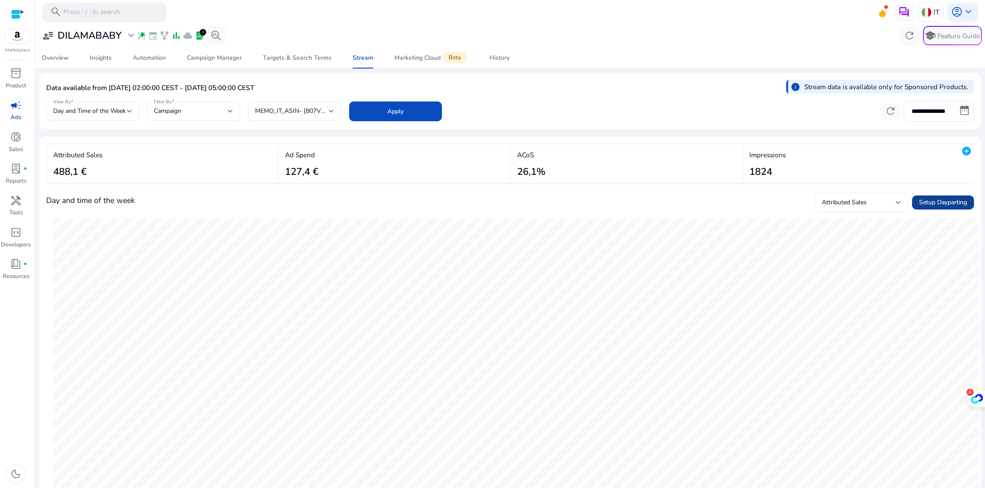
click at [939, 200] on span "Setup Dayparting" at bounding box center [943, 202] width 48 height 9
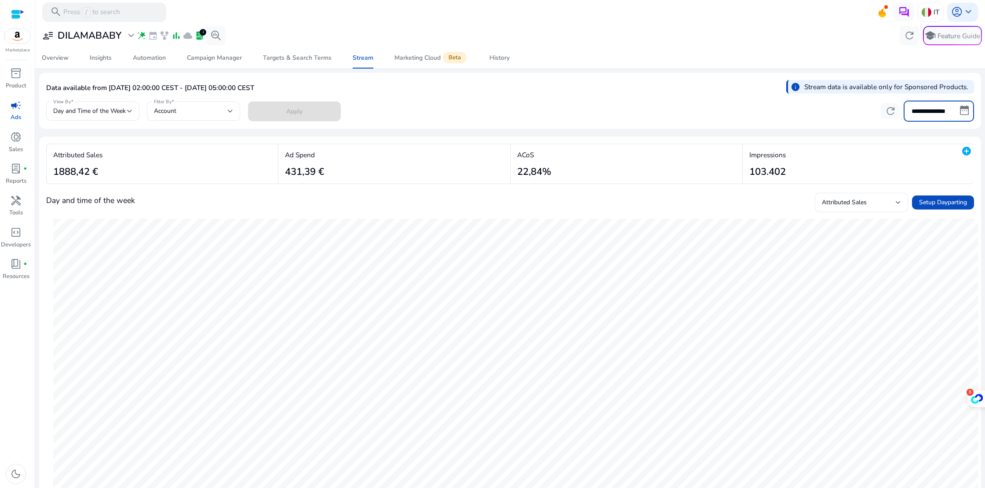
click at [959, 113] on input "**********" at bounding box center [938, 111] width 70 height 21
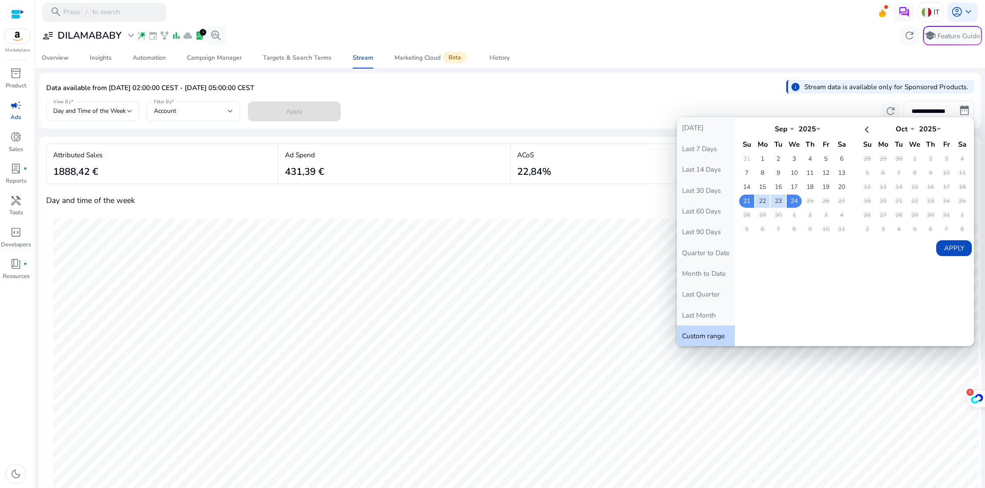
click at [704, 190] on button "Last 30 Days" at bounding box center [706, 190] width 58 height 21
type input "**********"
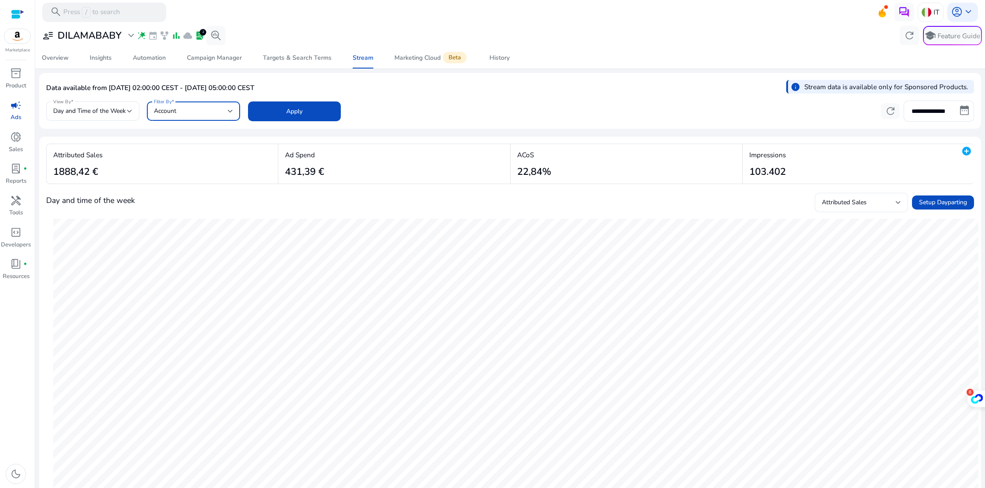
click at [230, 109] on div at bounding box center [230, 111] width 5 height 4
click at [204, 151] on span "Campaign" at bounding box center [193, 156] width 79 height 10
click at [281, 114] on span "Select Campaign" at bounding box center [278, 111] width 46 height 8
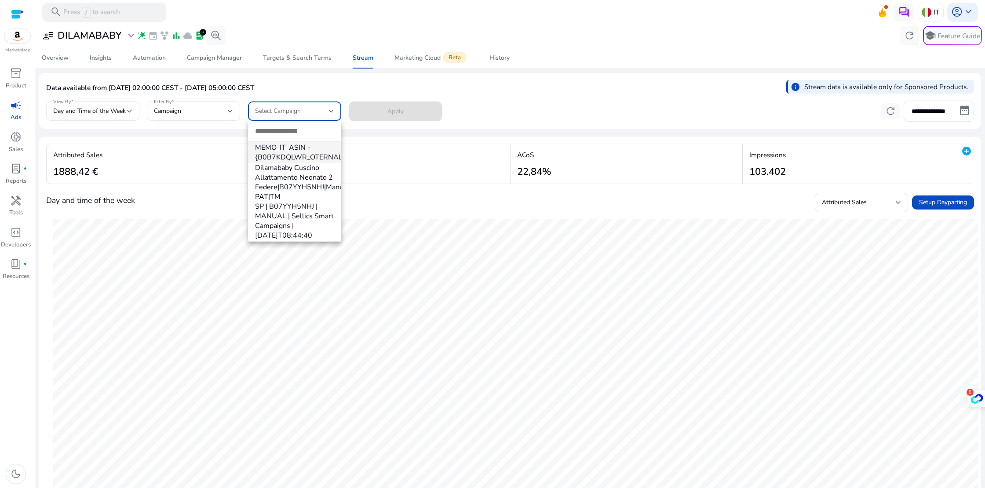
paste input "**********"
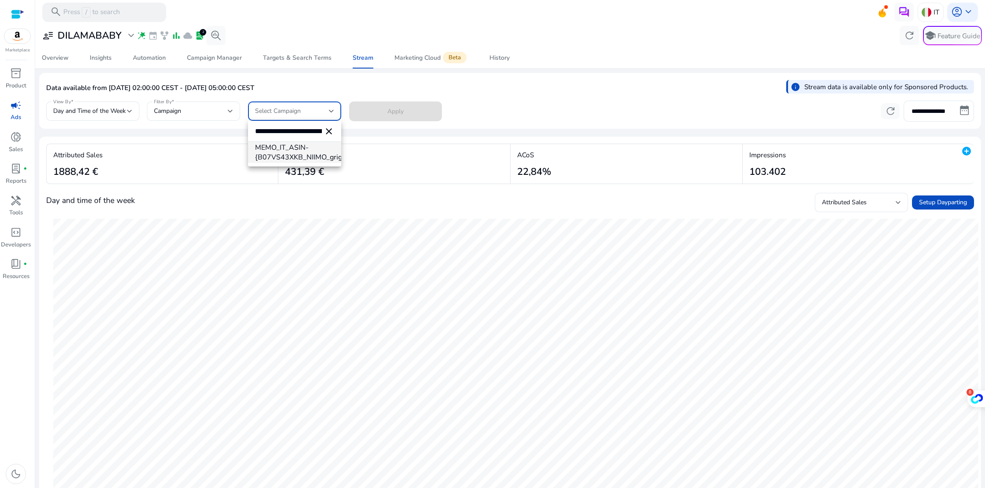
scroll to position [0, 94]
type input "**********"
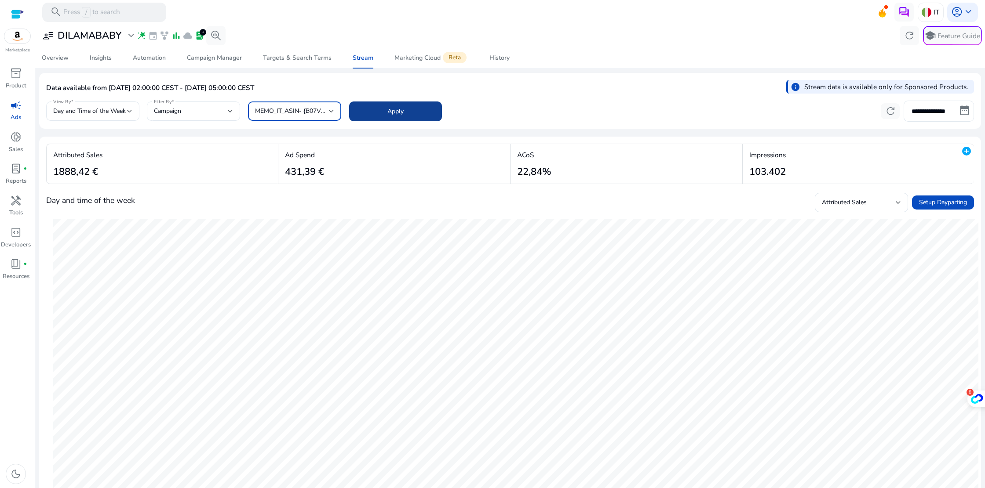
click at [383, 112] on span at bounding box center [395, 111] width 93 height 21
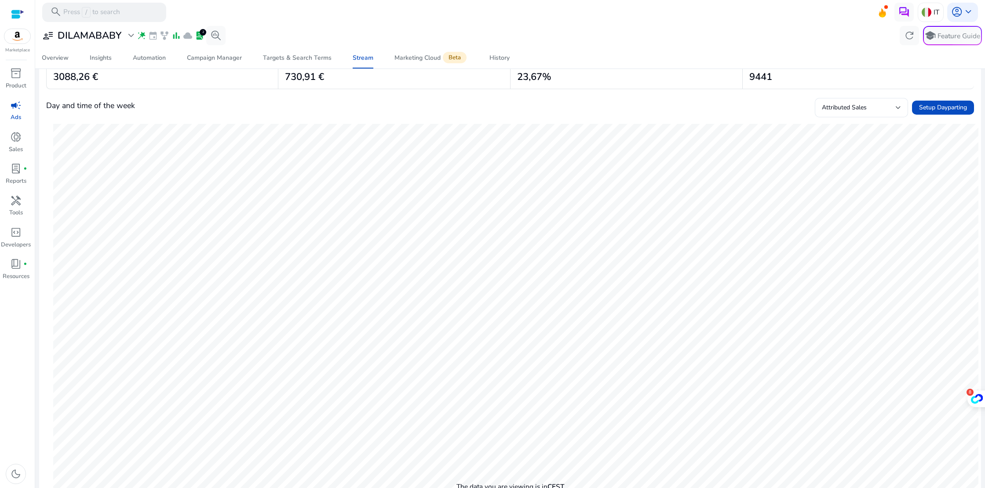
scroll to position [95, 0]
click at [887, 106] on div "Attributed Sales" at bounding box center [859, 108] width 74 height 10
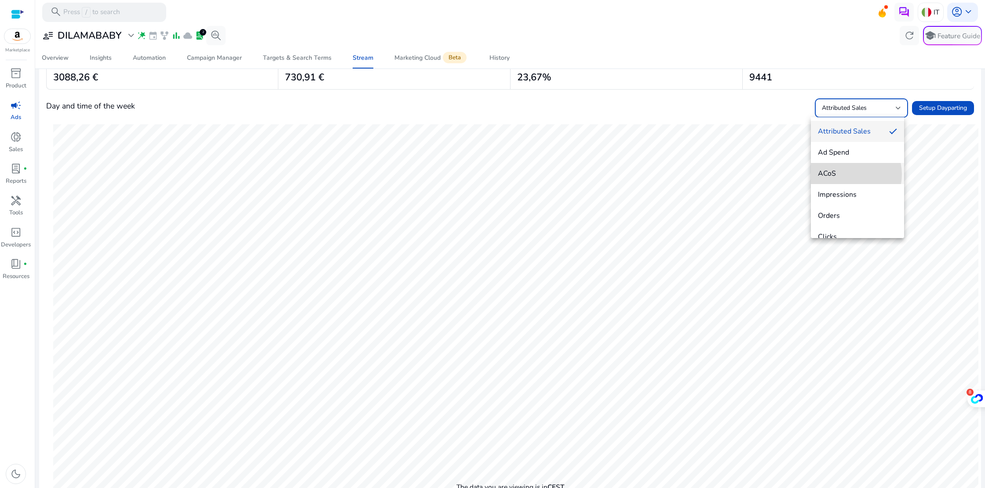
click at [844, 175] on span "ACoS" at bounding box center [857, 174] width 79 height 10
click at [932, 105] on span "Setup Dayparting" at bounding box center [943, 107] width 48 height 9
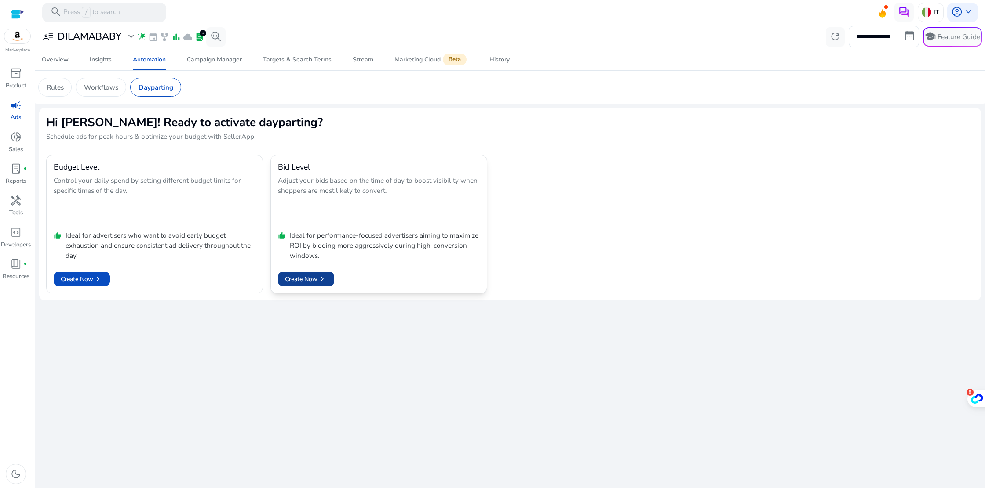
click at [321, 280] on span "chevron_right" at bounding box center [322, 279] width 10 height 10
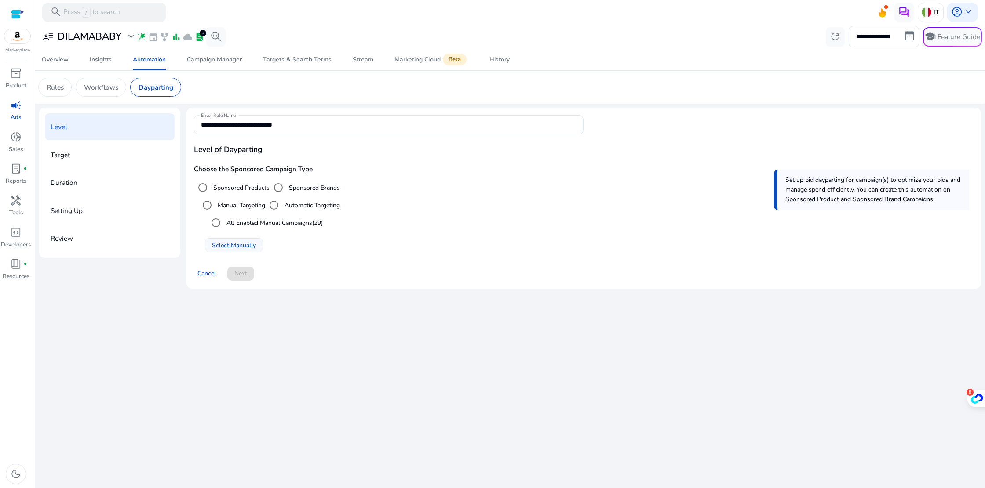
click at [225, 244] on span "Select Manually" at bounding box center [234, 245] width 44 height 9
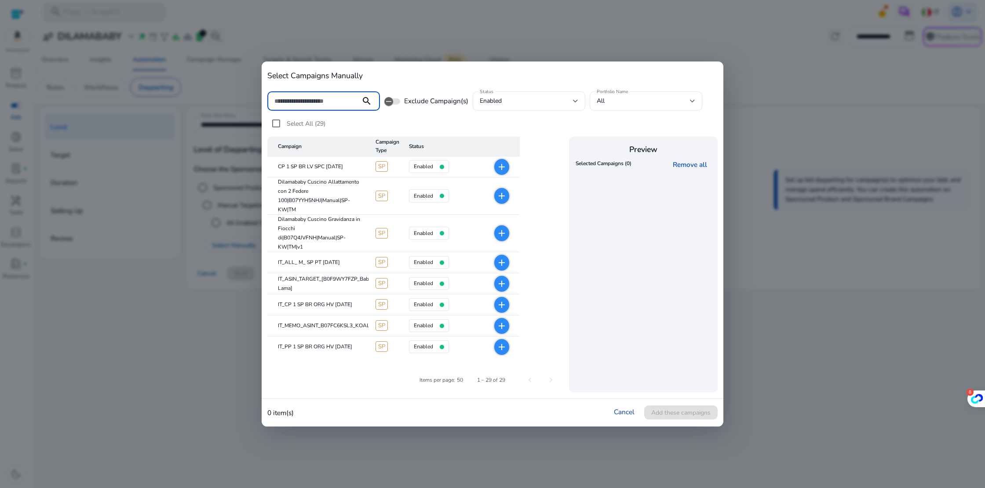
click at [619, 408] on link "Cancel" at bounding box center [624, 411] width 21 height 9
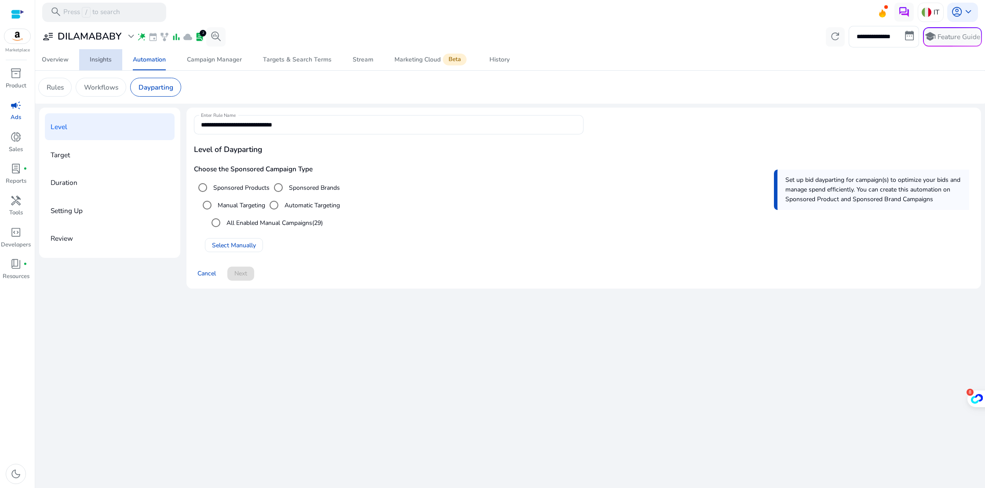
click at [98, 57] on div "Insights" at bounding box center [101, 60] width 22 height 6
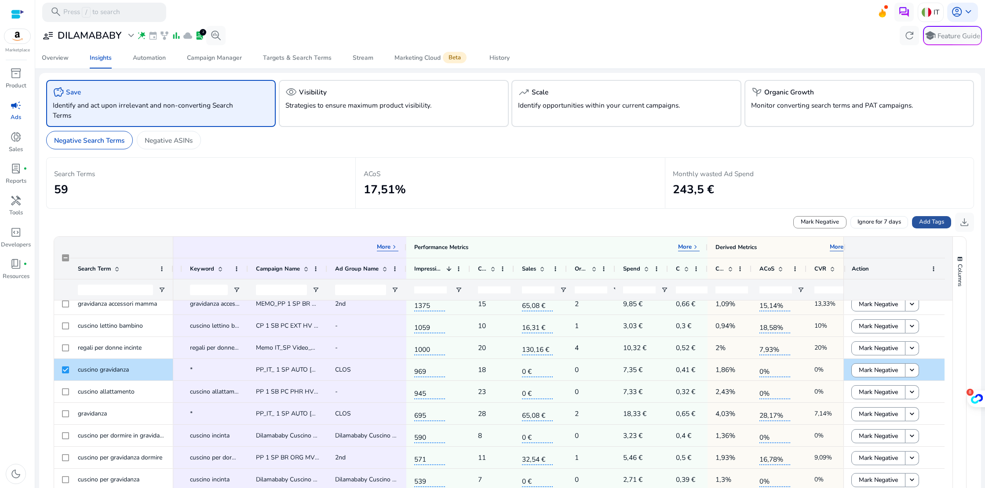
click at [928, 224] on span "Add Tags" at bounding box center [931, 222] width 25 height 9
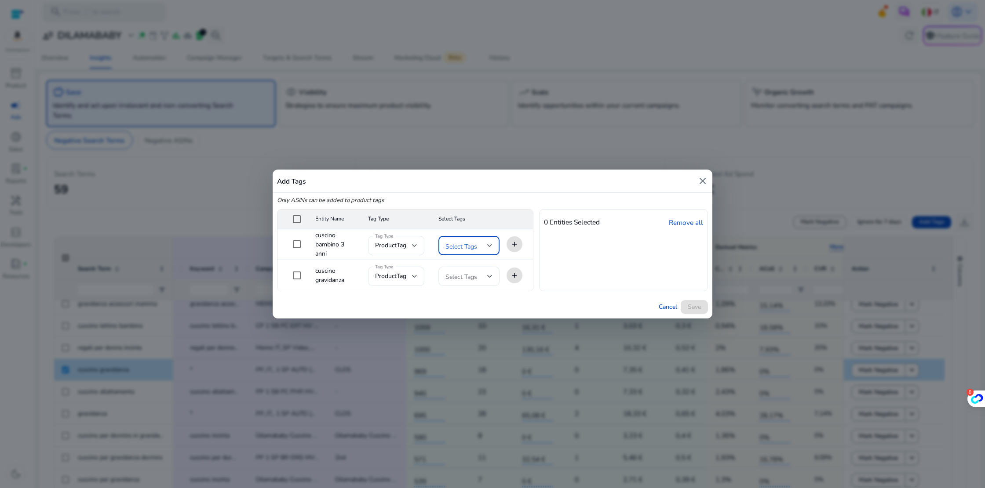
click at [491, 245] on div at bounding box center [489, 246] width 5 height 4
click at [489, 244] on div at bounding box center [492, 244] width 985 height 488
click at [512, 243] on mat-cell "add" at bounding box center [519, 244] width 26 height 31
click at [412, 244] on div at bounding box center [414, 246] width 5 height 4
click at [401, 292] on span "Keyword Tag" at bounding box center [392, 291] width 34 height 10
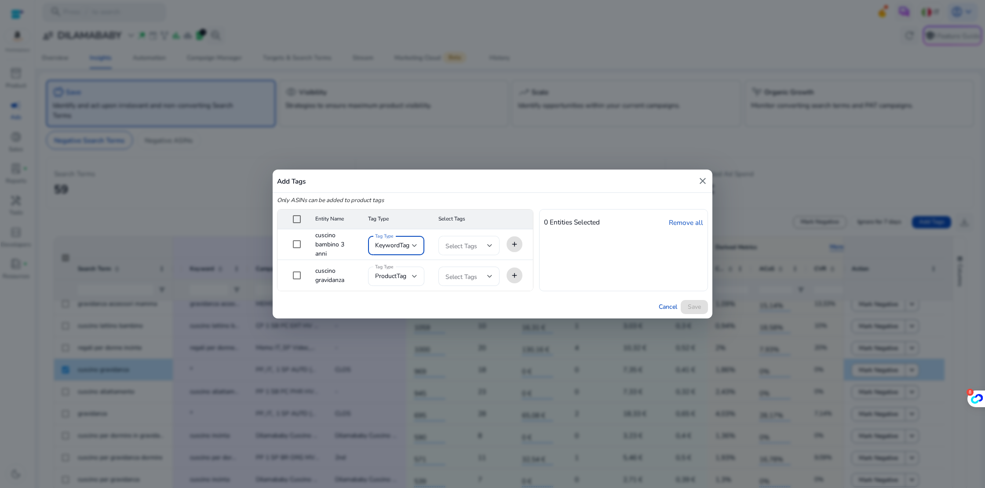
click at [487, 243] on div at bounding box center [489, 245] width 5 height 11
click at [451, 291] on mat-pseudo-checkbox at bounding box center [449, 291] width 8 height 8
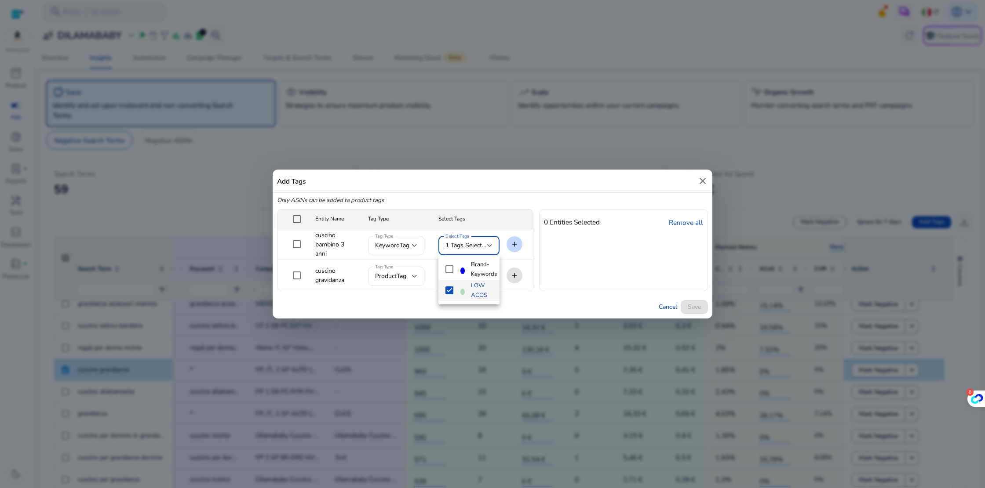
click at [515, 242] on div at bounding box center [492, 244] width 985 height 488
click at [605, 275] on div "0 Entities Selected Remove all" at bounding box center [623, 250] width 169 height 82
click at [582, 220] on h4 "0 Entities Selected" at bounding box center [572, 222] width 56 height 8
click at [512, 245] on mat-icon "add" at bounding box center [514, 244] width 11 height 11
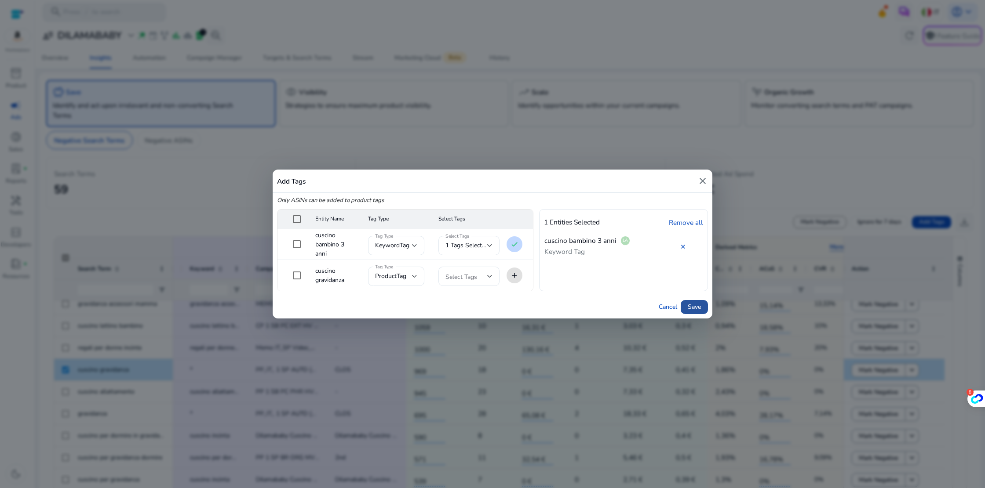
click at [697, 310] on span "Save" at bounding box center [694, 306] width 13 height 9
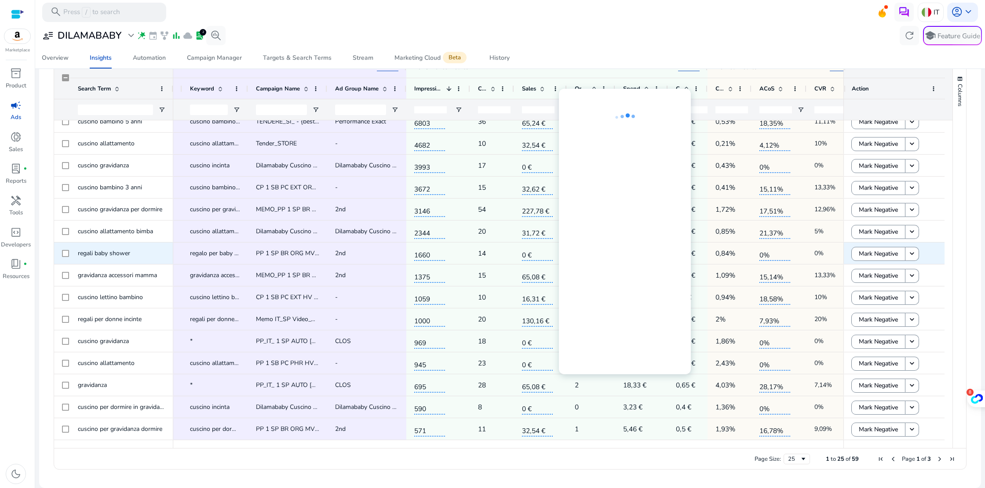
scroll to position [55, 0]
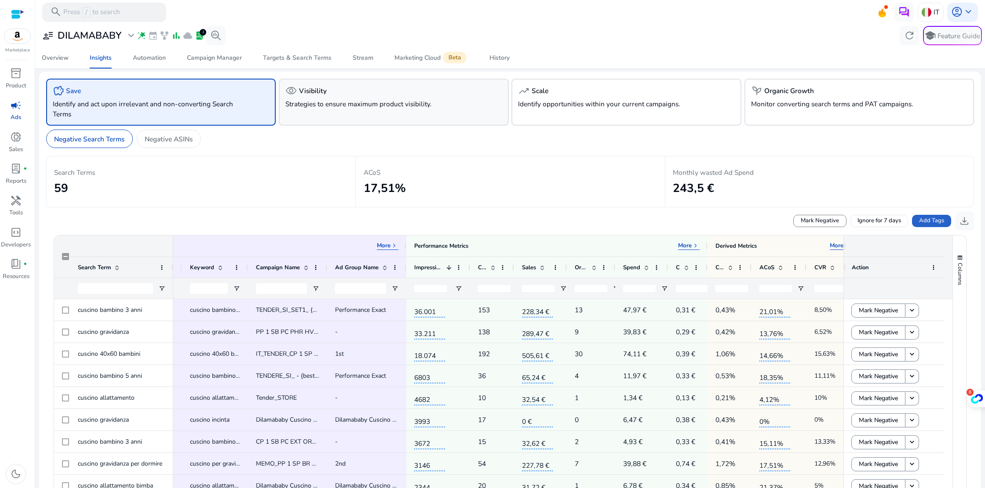
click at [330, 110] on div "visibility Visibility Strategies to ensure maximum product visibility." at bounding box center [394, 102] width 230 height 47
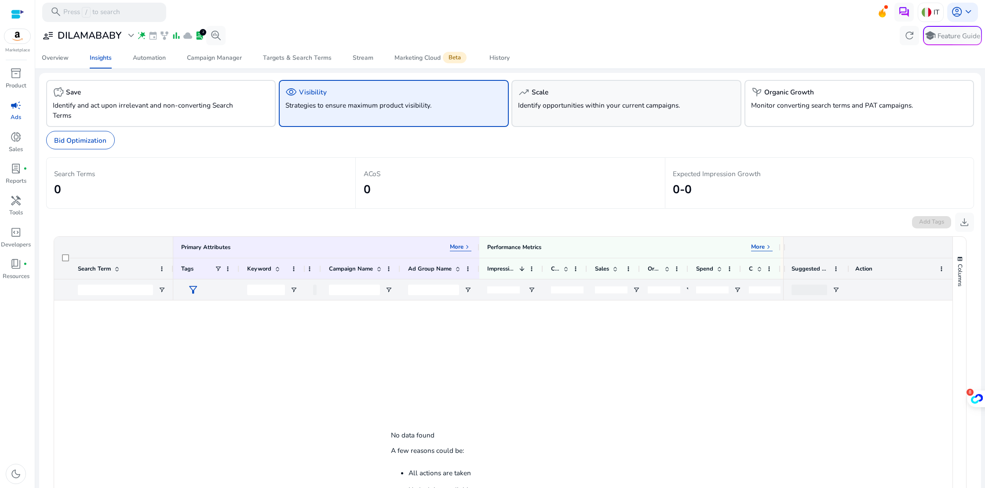
click at [568, 112] on div "trending_up Scale Identify opportunities within your current campaigns." at bounding box center [626, 103] width 230 height 47
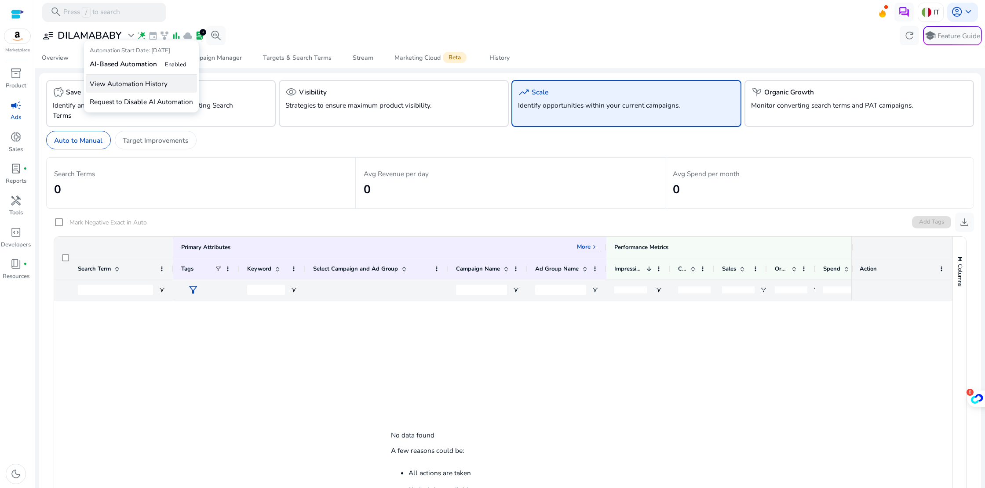
click at [135, 82] on p "View Automation History" at bounding box center [141, 84] width 111 height 18
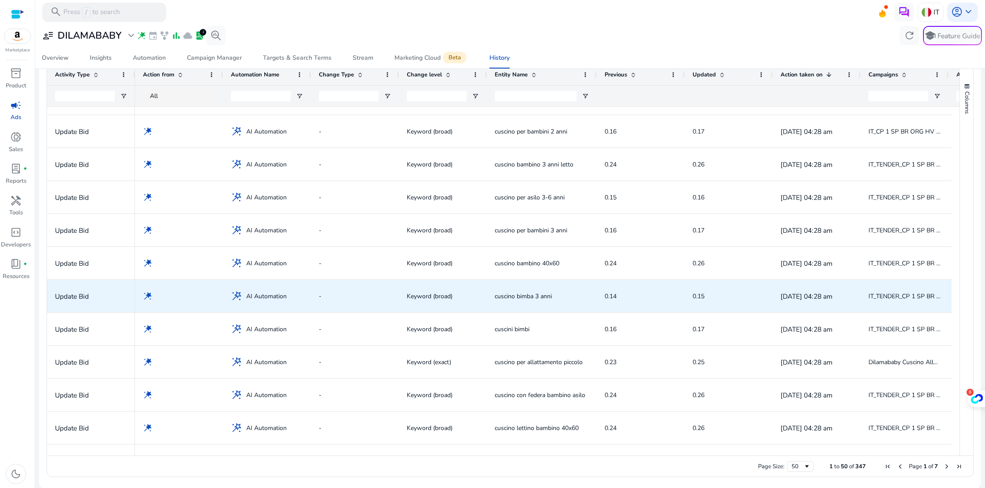
scroll to position [171, 0]
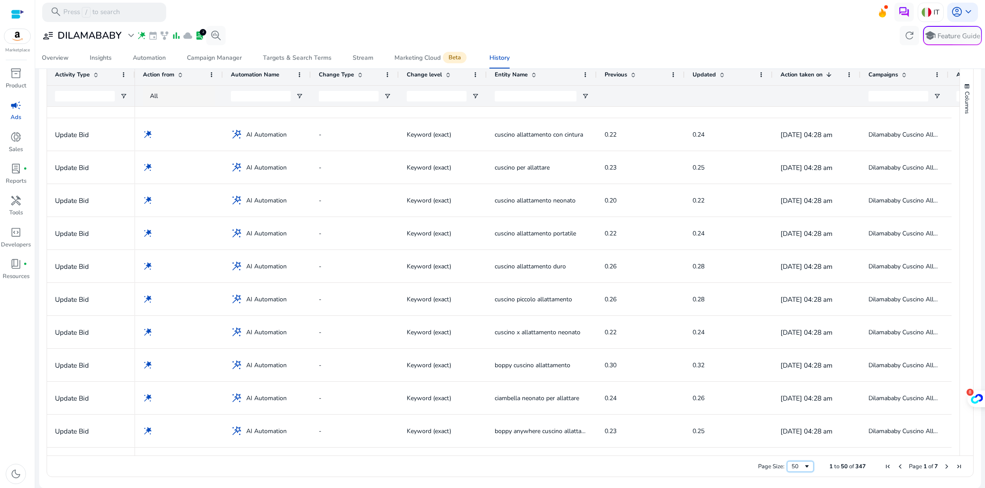
click at [803, 466] on span "Page Size" at bounding box center [806, 466] width 7 height 7
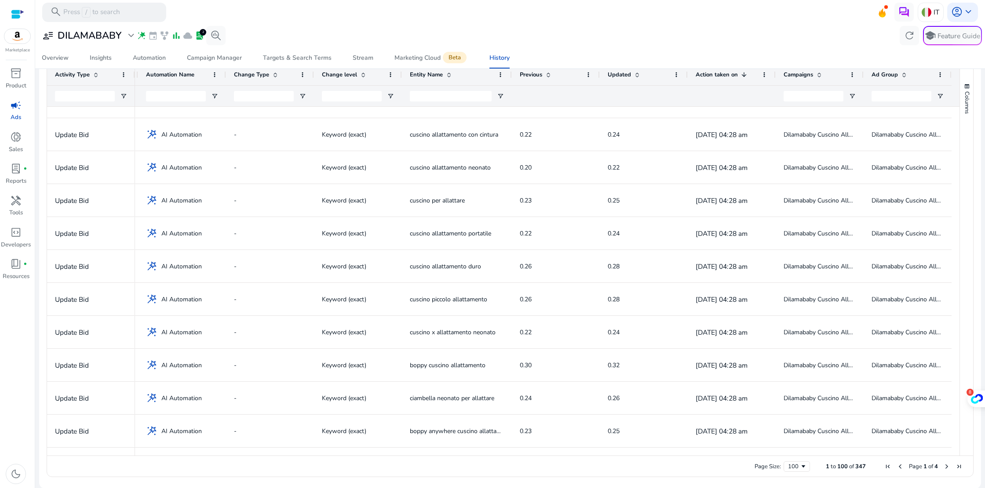
click at [943, 464] on span "Next Page" at bounding box center [946, 466] width 7 height 7
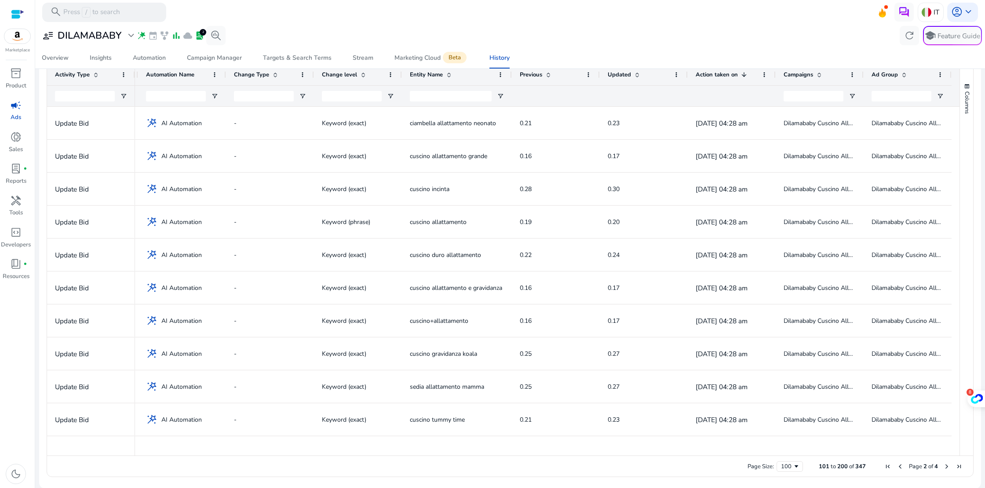
click at [943, 464] on span "Next Page" at bounding box center [946, 466] width 7 height 7
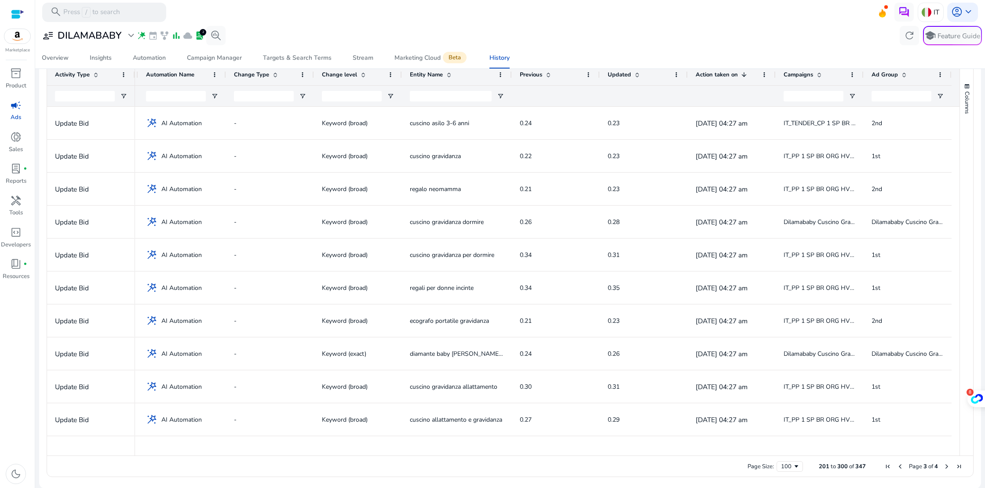
click at [943, 464] on span "Next Page" at bounding box center [946, 466] width 7 height 7
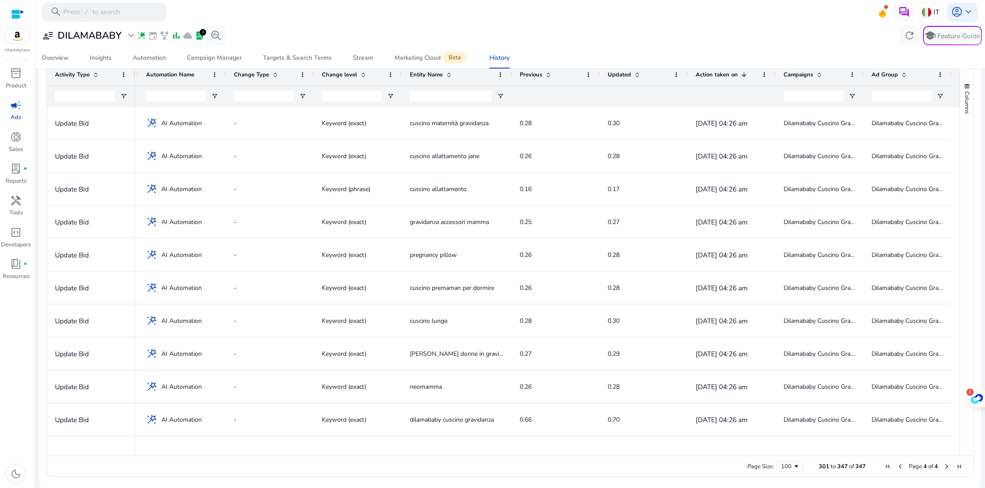
click at [943, 464] on span "Next Page" at bounding box center [946, 466] width 7 height 7
click at [943, 465] on span "Next Page" at bounding box center [946, 466] width 7 height 7
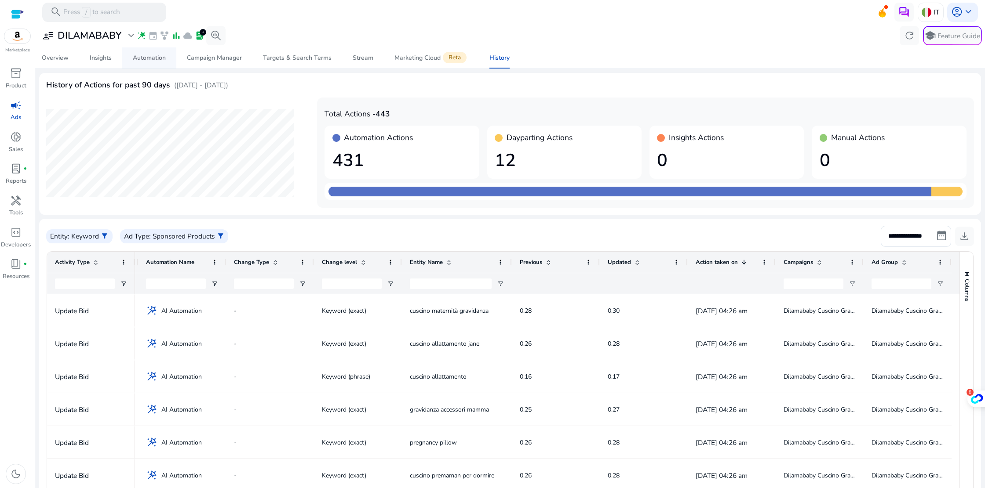
click at [153, 60] on div "Automation" at bounding box center [149, 58] width 33 height 6
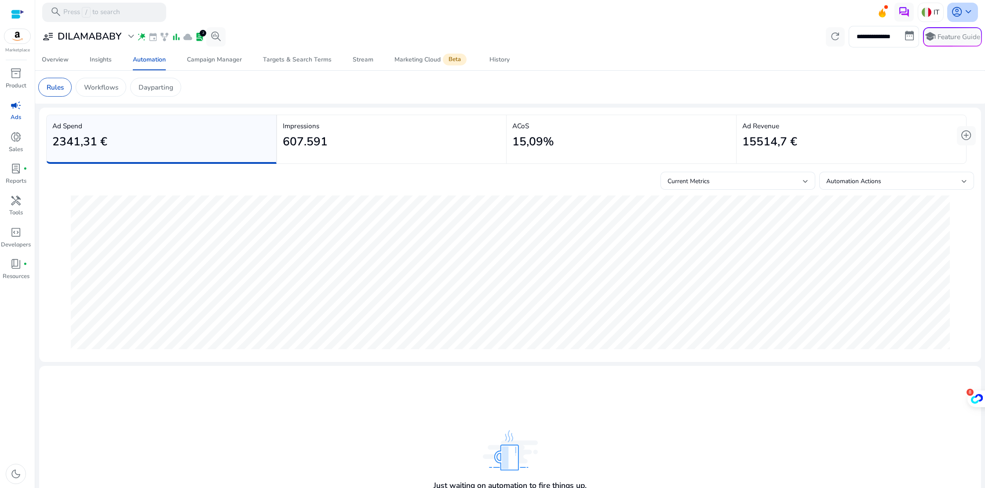
click at [962, 9] on span "keyboard_arrow_down" at bounding box center [967, 11] width 11 height 11
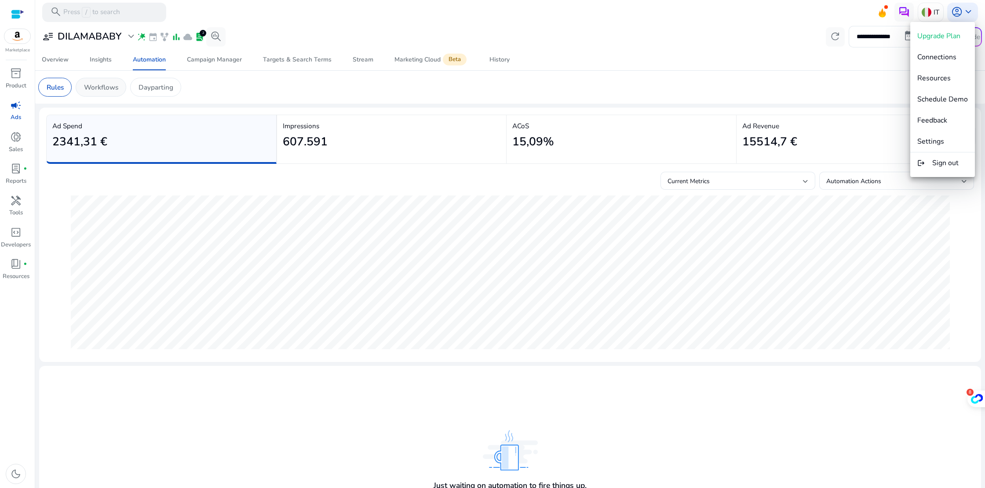
click at [100, 87] on div at bounding box center [492, 244] width 985 height 488
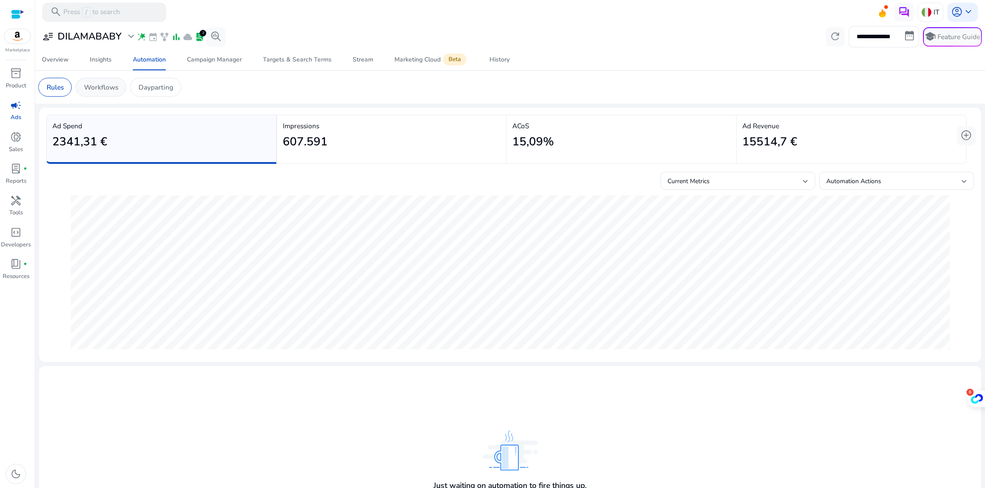
click at [105, 87] on p "Workflows" at bounding box center [101, 87] width 34 height 10
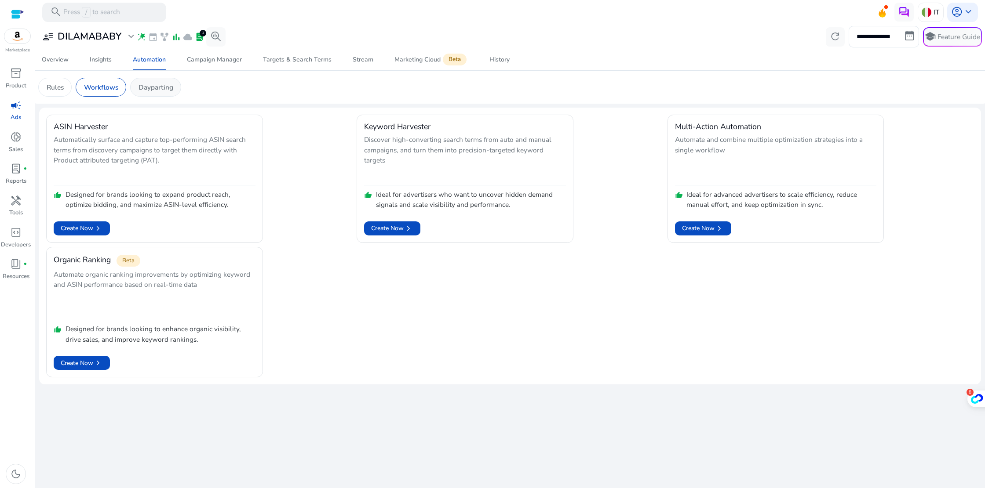
click at [145, 90] on p "Dayparting" at bounding box center [155, 87] width 35 height 10
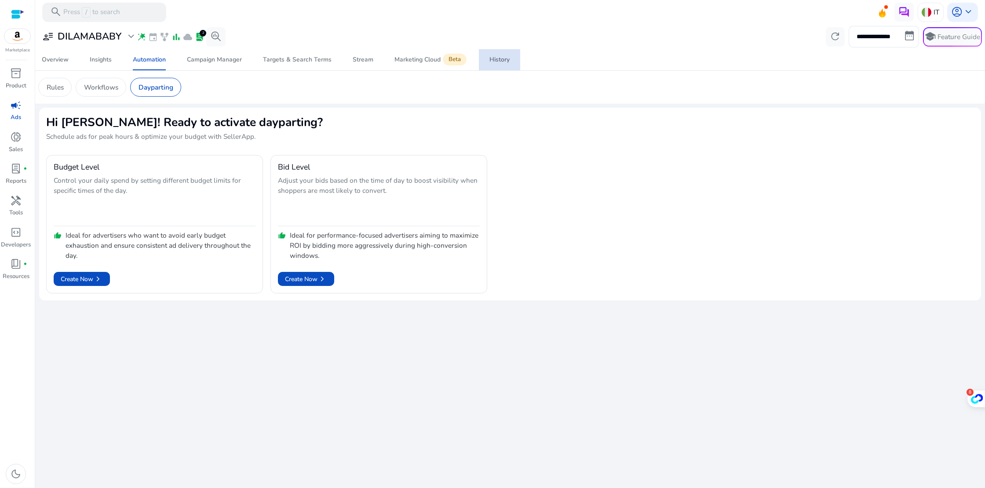
click at [509, 59] on link "History" at bounding box center [499, 59] width 41 height 21
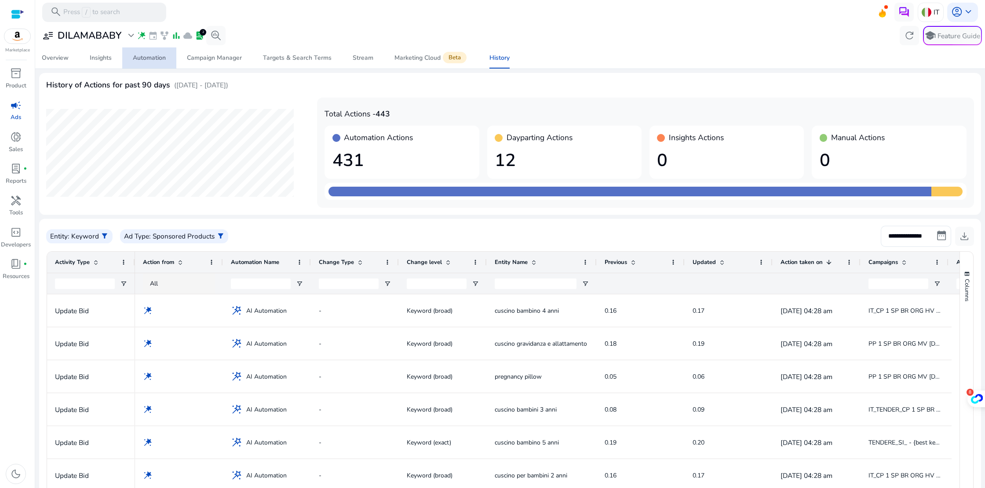
click at [156, 58] on div "Automation" at bounding box center [149, 58] width 33 height 6
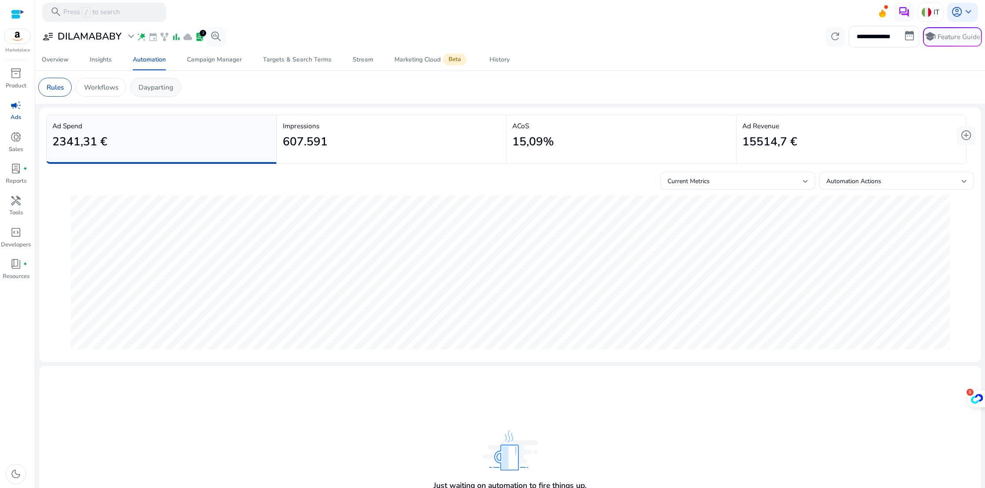
click at [149, 84] on p "Dayparting" at bounding box center [155, 87] width 35 height 10
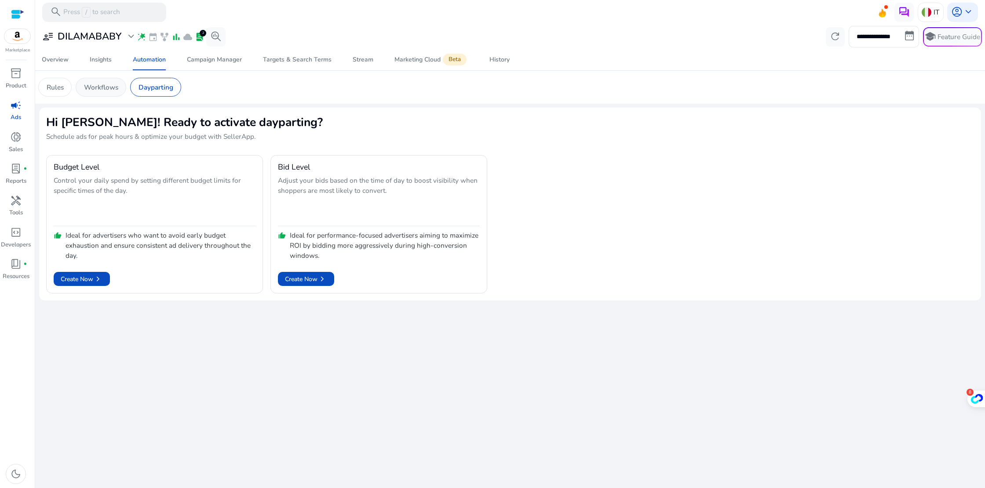
click at [108, 90] on p "Workflows" at bounding box center [101, 87] width 34 height 10
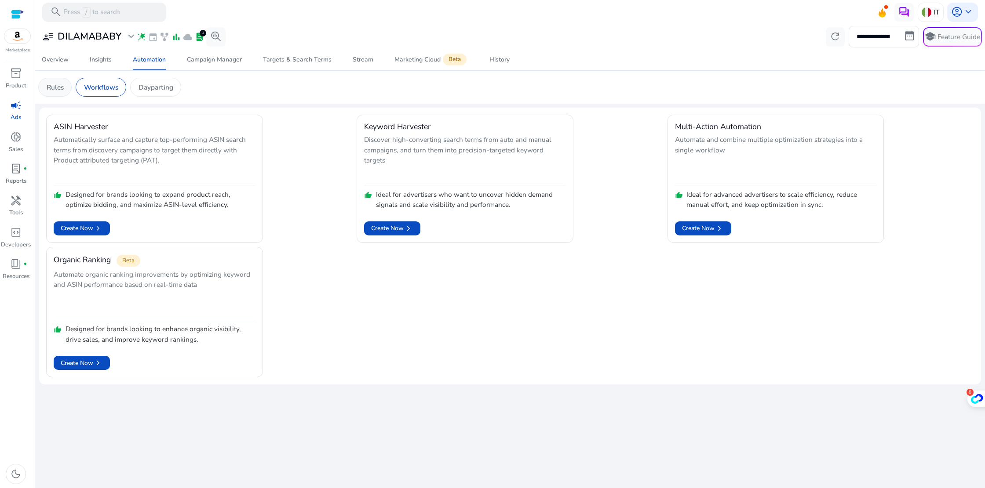
click at [64, 90] on div "Rules" at bounding box center [54, 87] width 33 height 19
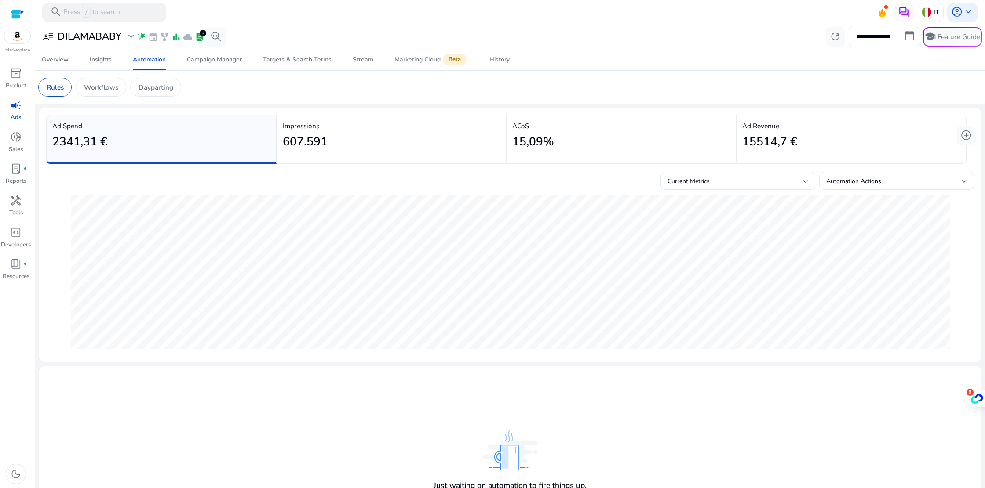
scroll to position [72, 0]
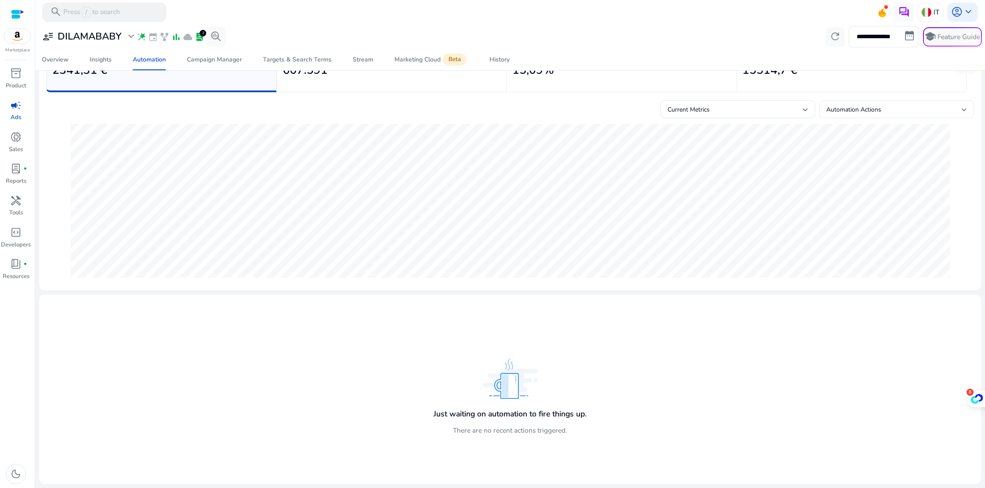
click at [962, 108] on div at bounding box center [963, 110] width 5 height 4
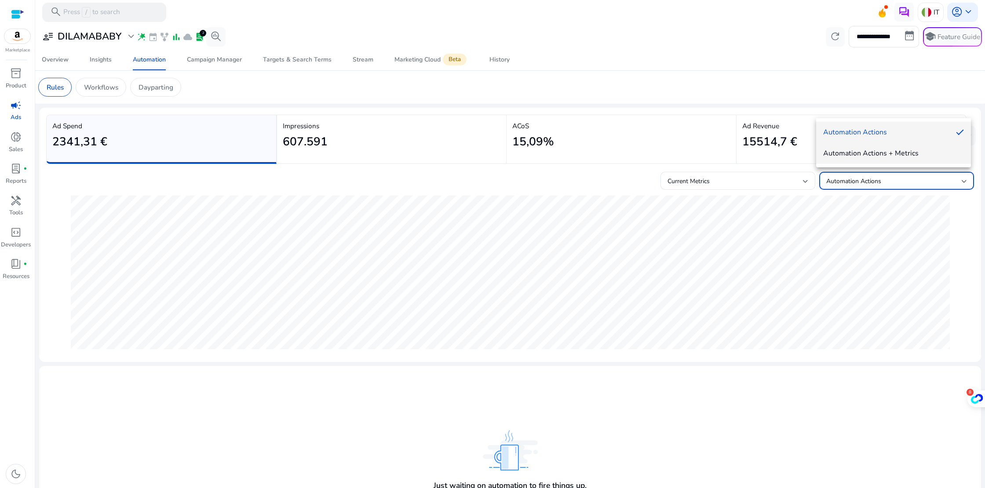
scroll to position [72, 0]
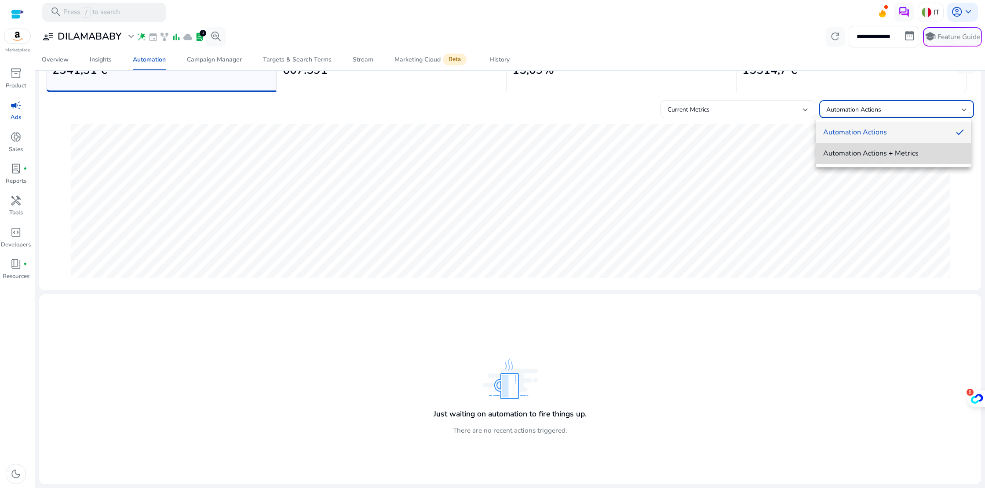
click at [904, 155] on span "Automation Actions + Metrics" at bounding box center [893, 154] width 141 height 10
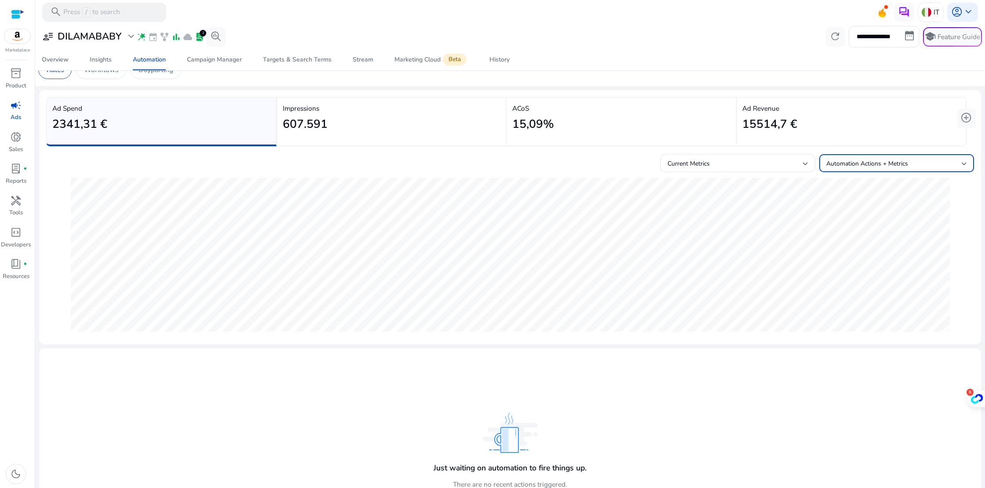
scroll to position [0, 0]
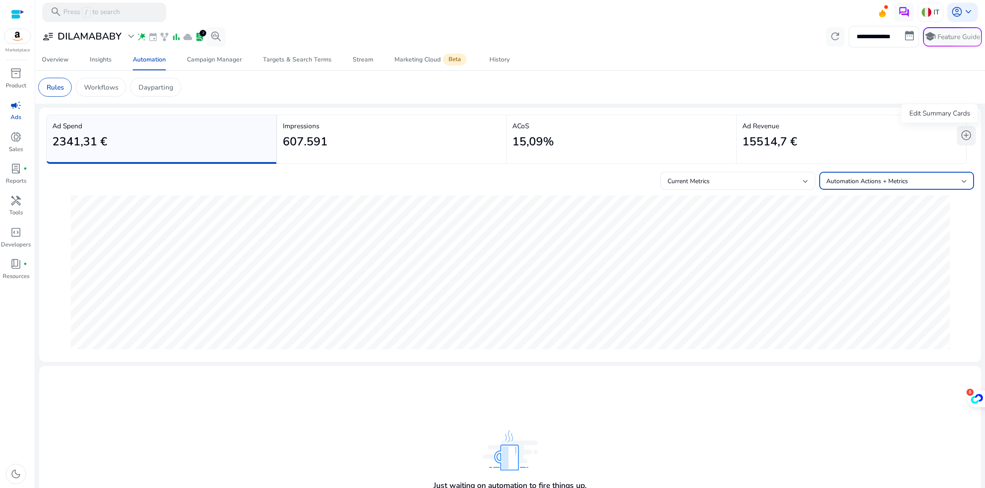
click at [960, 135] on span "add_circle" at bounding box center [965, 135] width 11 height 11
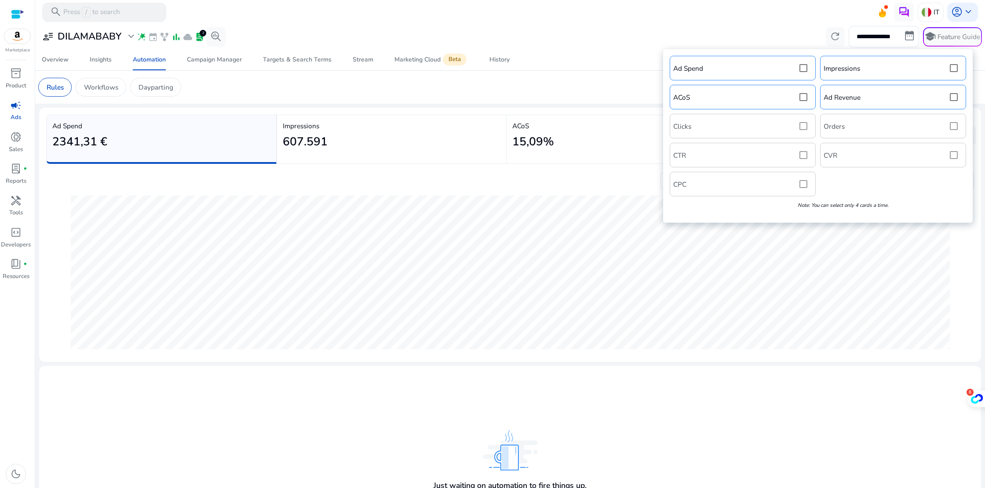
drag, startPoint x: 899, startPoint y: 126, endPoint x: 912, endPoint y: 124, distance: 12.5
click at [899, 126] on div "Ad Spend Impressions ACoS Ad Revenue Clicks Orders CTR CVR CPC Note: You can se…" at bounding box center [817, 136] width 301 height 165
click at [957, 124] on div "Ad Spend Impressions ACoS Ad Revenue Clicks Orders CTR CVR CPC Note: You can se…" at bounding box center [817, 136] width 301 height 165
click at [954, 126] on div "Ad Spend Impressions ACoS Ad Revenue Clicks Orders CTR CVR CPC Note: You can se…" at bounding box center [817, 136] width 301 height 165
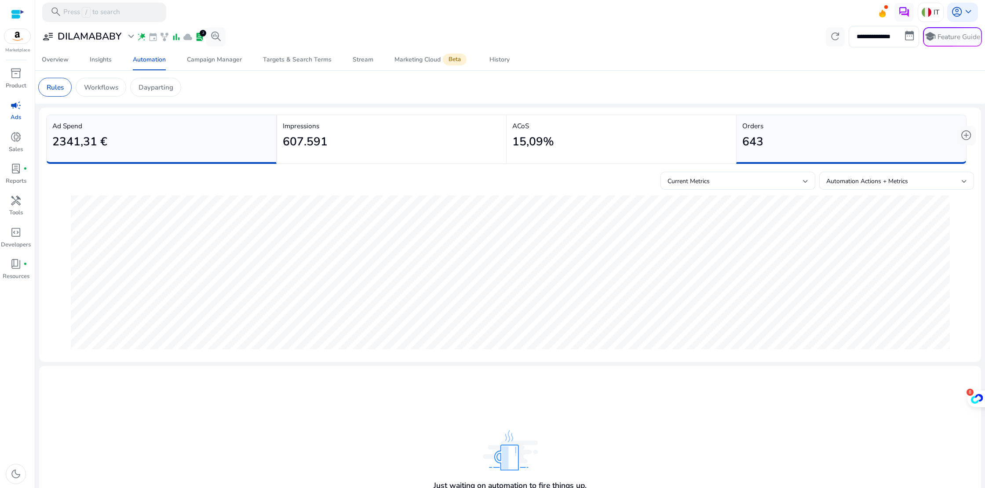
click at [600, 171] on div "Current Metrics Automation Actions + Metrics" at bounding box center [510, 179] width 928 height 22
click at [603, 145] on div "15,09%" at bounding box center [621, 142] width 218 height 22
click at [152, 62] on div "Automation" at bounding box center [149, 60] width 33 height 6
click at [113, 88] on p "Workflows" at bounding box center [101, 87] width 34 height 10
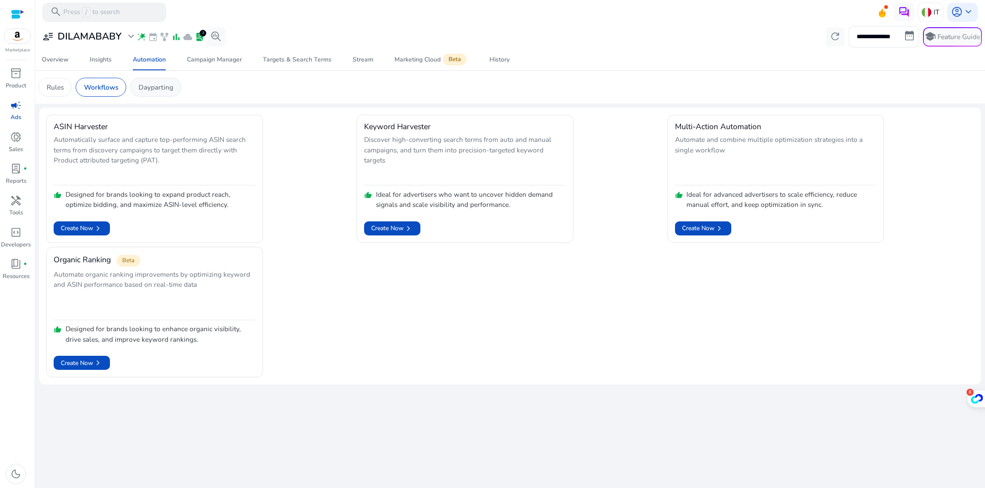
click at [149, 88] on p "Dayparting" at bounding box center [155, 87] width 35 height 10
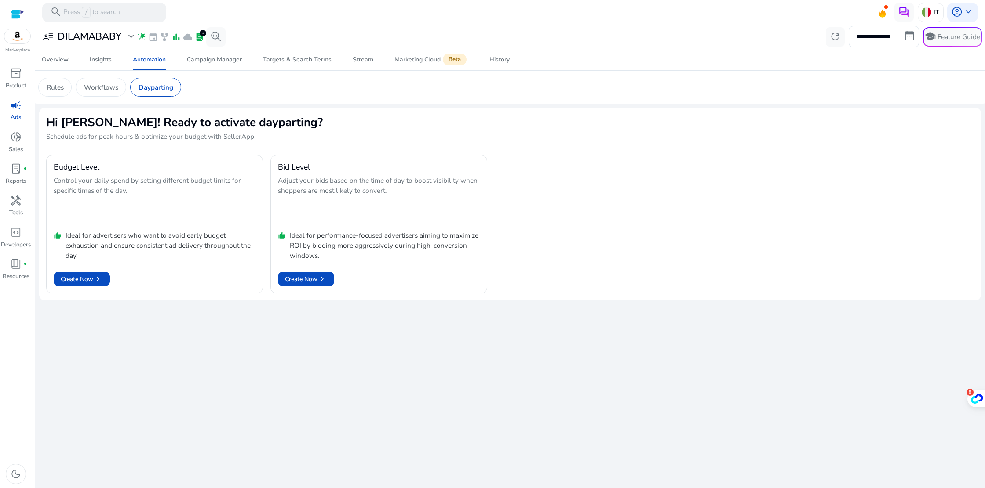
click at [18, 11] on div at bounding box center [17, 14] width 13 height 10
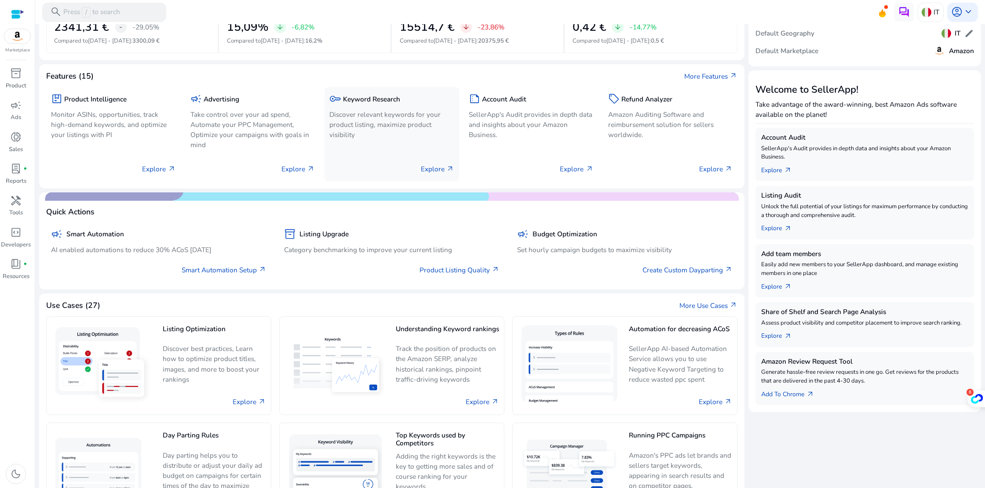
scroll to position [109, 0]
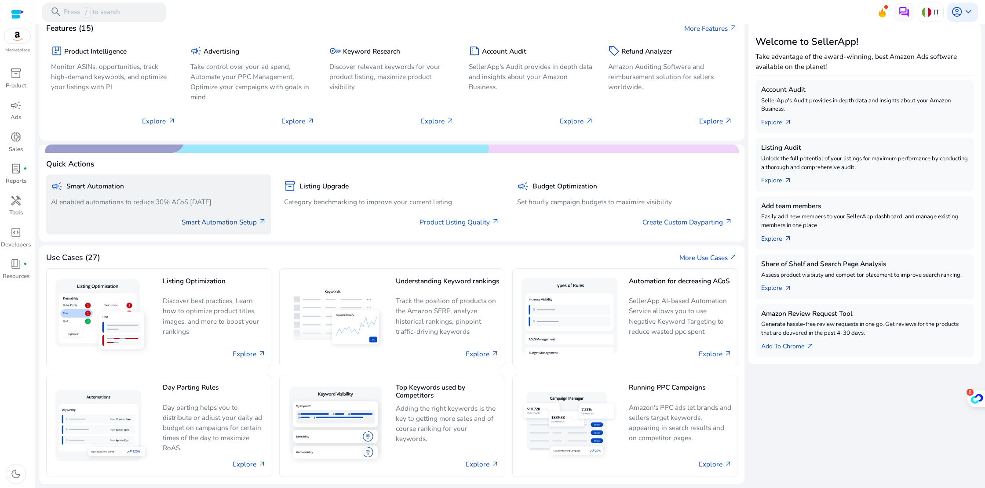
click at [247, 222] on link "Smart Automation Setup arrow_outward" at bounding box center [224, 222] width 85 height 10
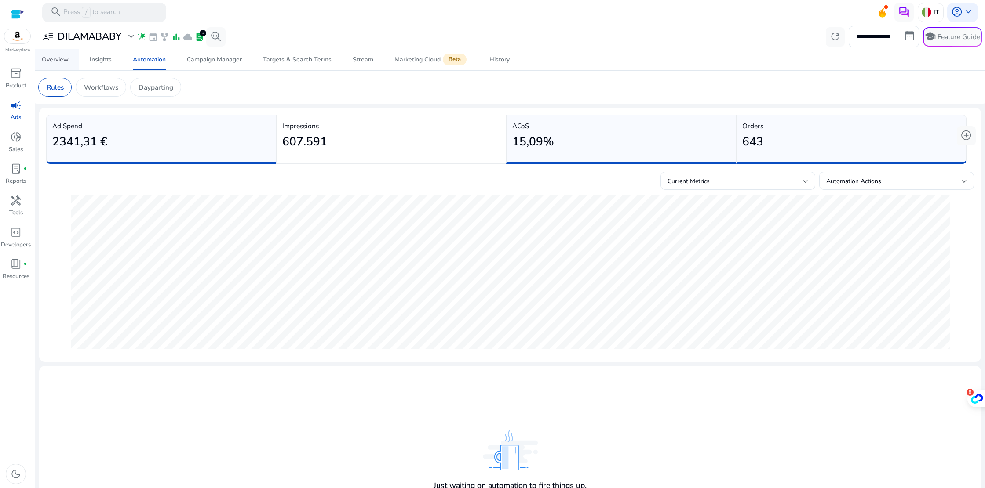
click at [61, 61] on div "Overview" at bounding box center [55, 60] width 27 height 6
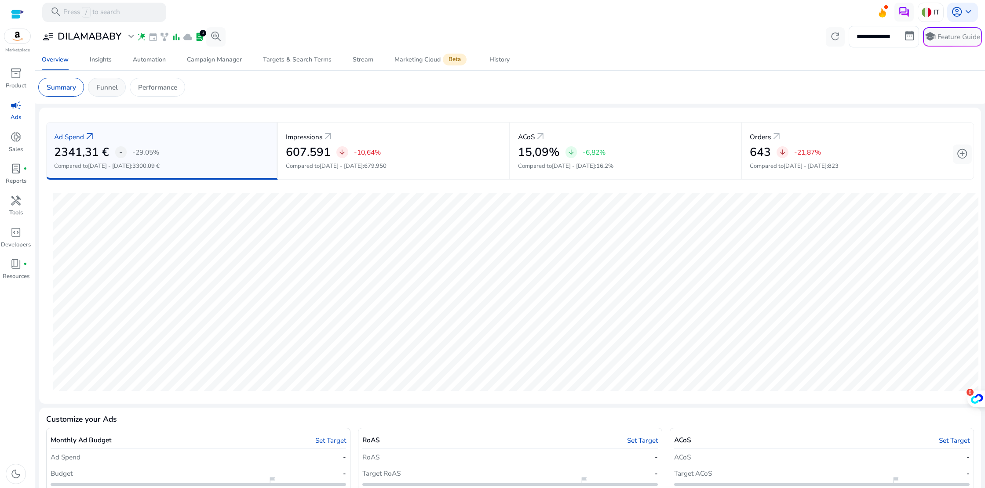
click at [114, 91] on p "Funnel" at bounding box center [107, 87] width 22 height 10
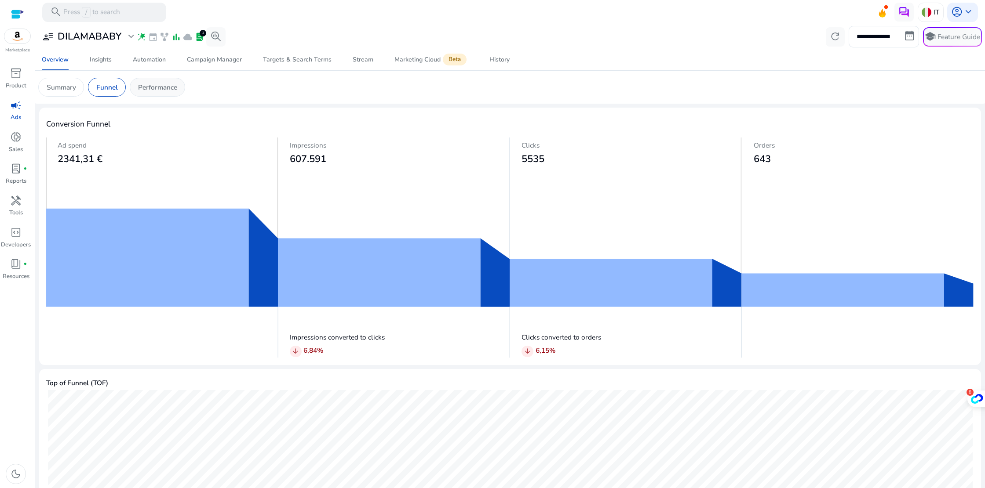
click at [170, 84] on p "Performance" at bounding box center [157, 87] width 39 height 10
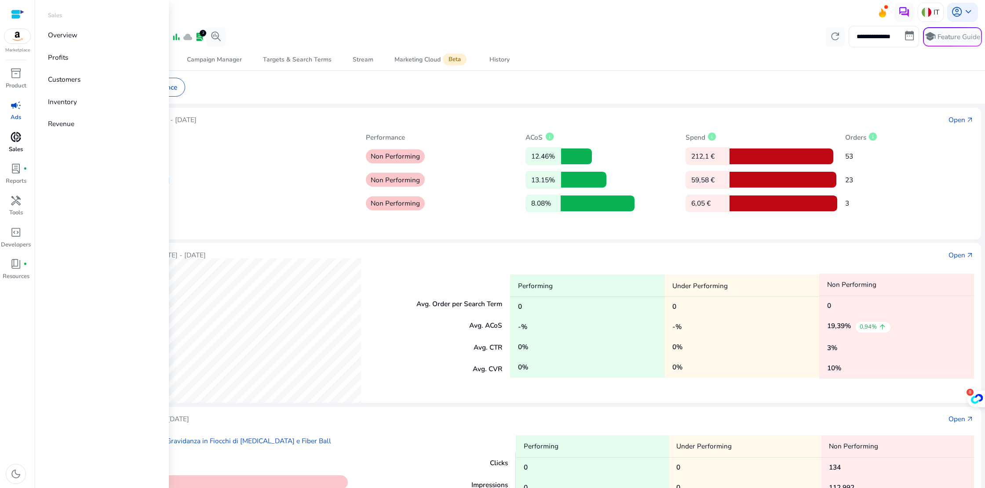
click at [18, 135] on span "donut_small" at bounding box center [15, 136] width 11 height 11
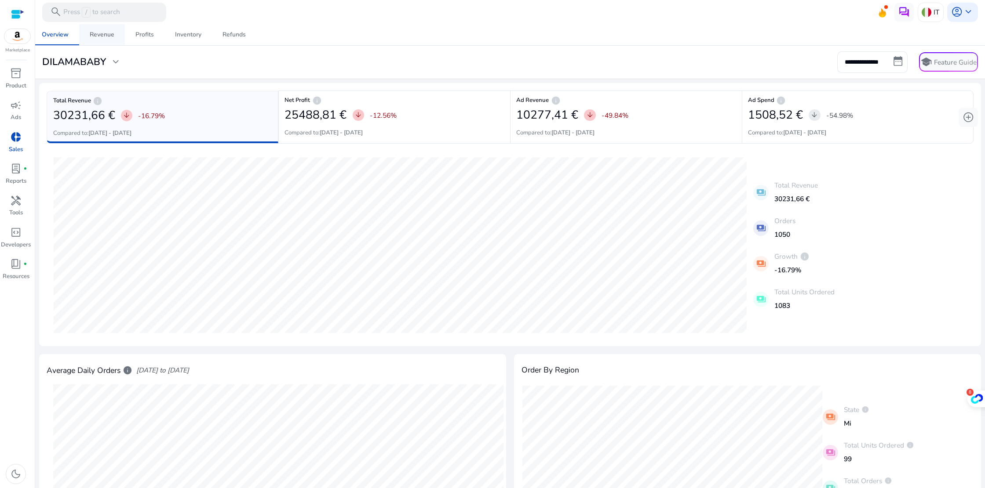
click at [105, 32] on div "Revenue" at bounding box center [102, 35] width 25 height 6
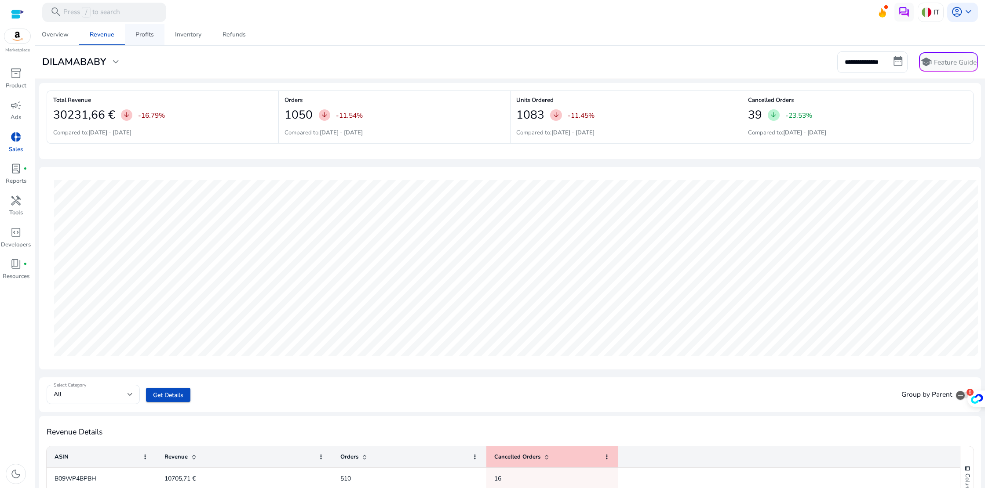
click at [140, 34] on div "Profits" at bounding box center [144, 35] width 18 height 6
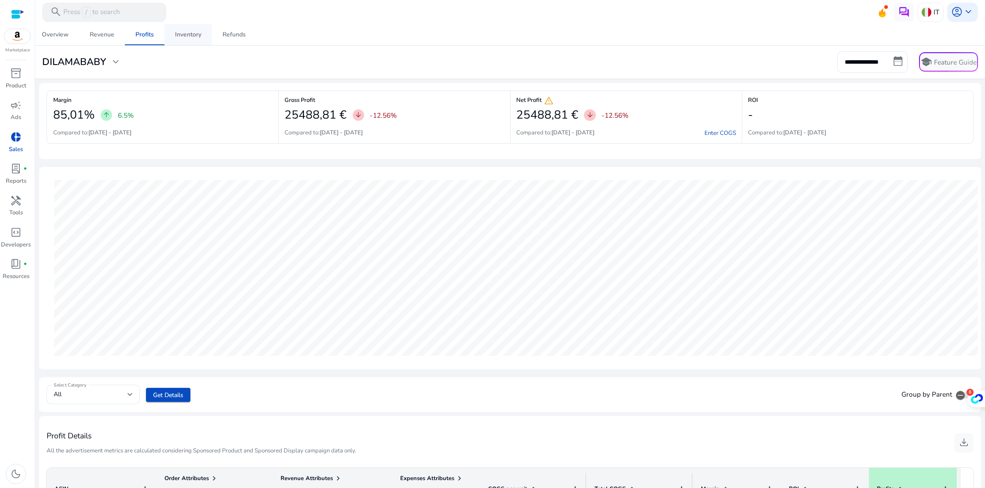
click at [192, 35] on div "Inventory" at bounding box center [188, 35] width 26 height 6
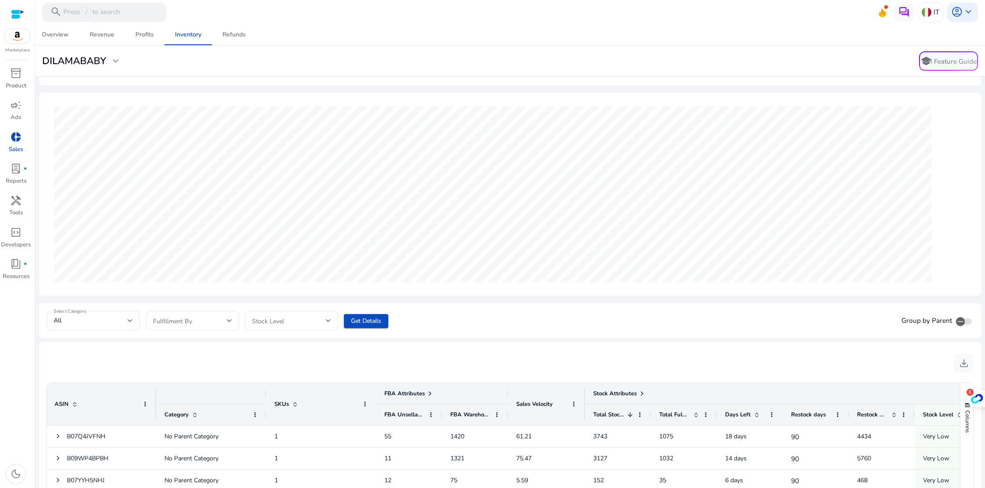
scroll to position [188, 0]
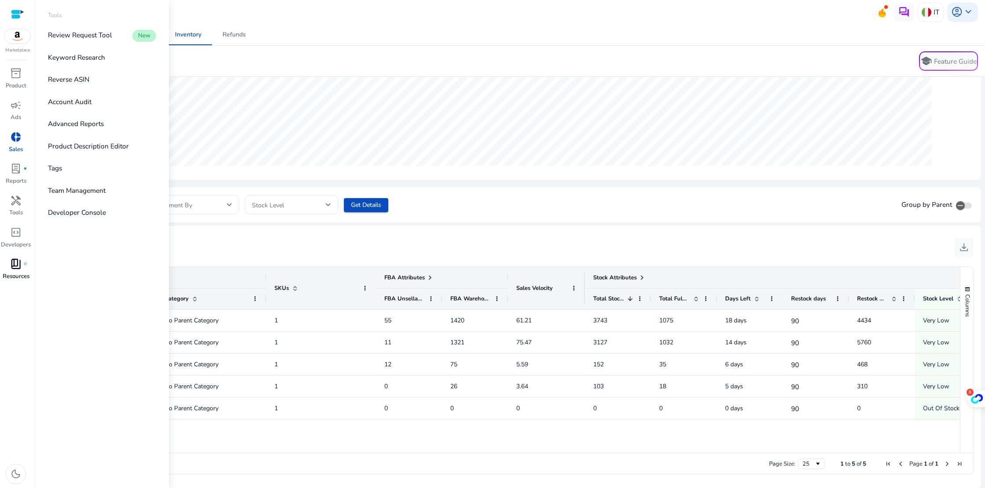
click at [17, 265] on span "book_4" at bounding box center [15, 263] width 11 height 11
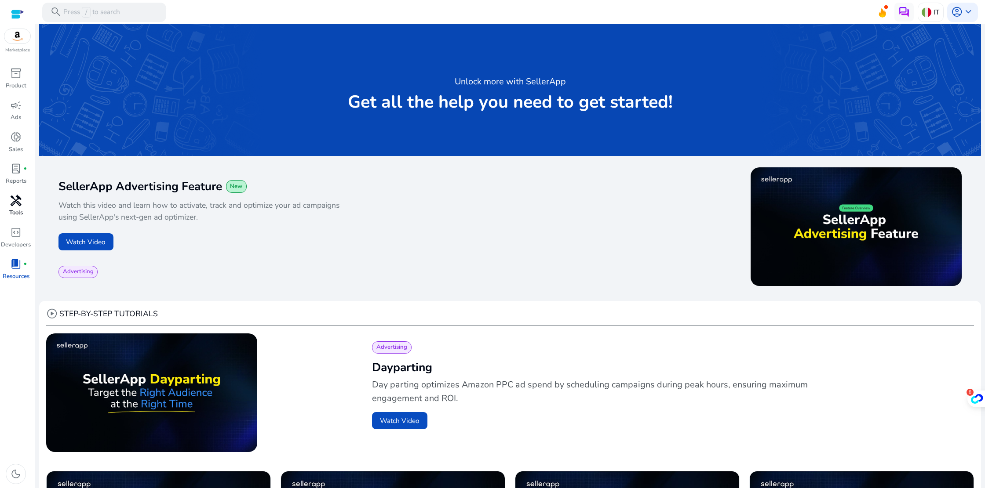
click at [16, 202] on span "handyman" at bounding box center [15, 200] width 11 height 11
